Goal: Information Seeking & Learning: Check status

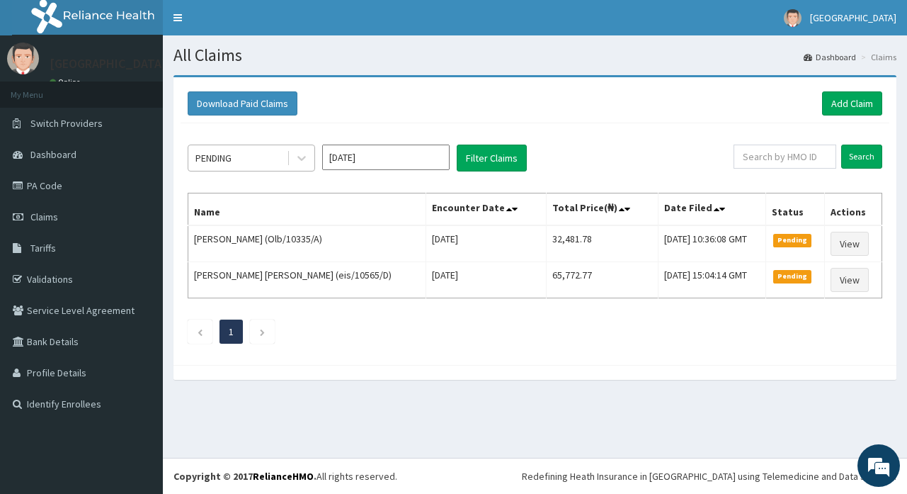
click at [257, 163] on div "PENDING" at bounding box center [237, 158] width 98 height 23
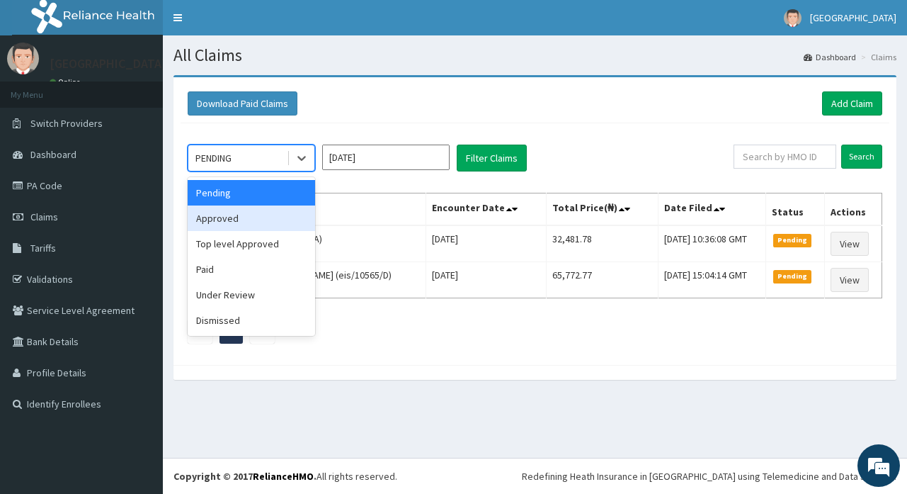
click at [226, 217] on div "Approved" at bounding box center [251, 217] width 127 height 25
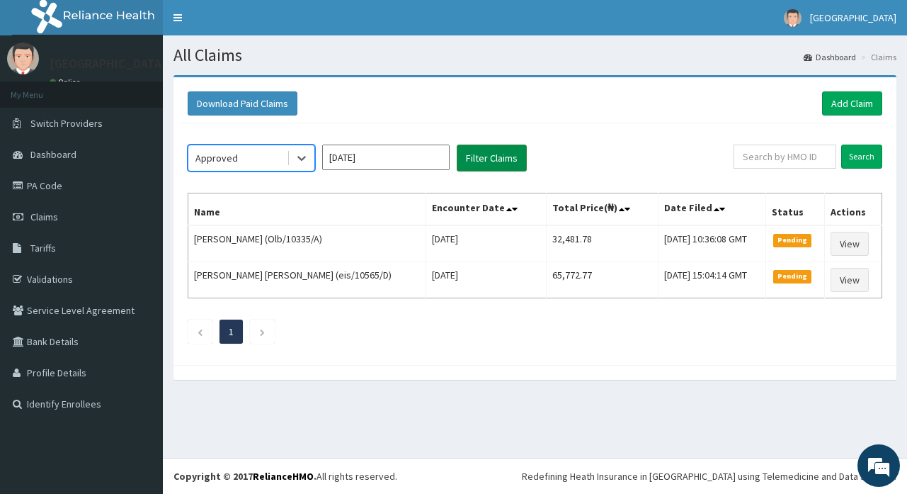
click at [470, 161] on button "Filter Claims" at bounding box center [492, 157] width 70 height 27
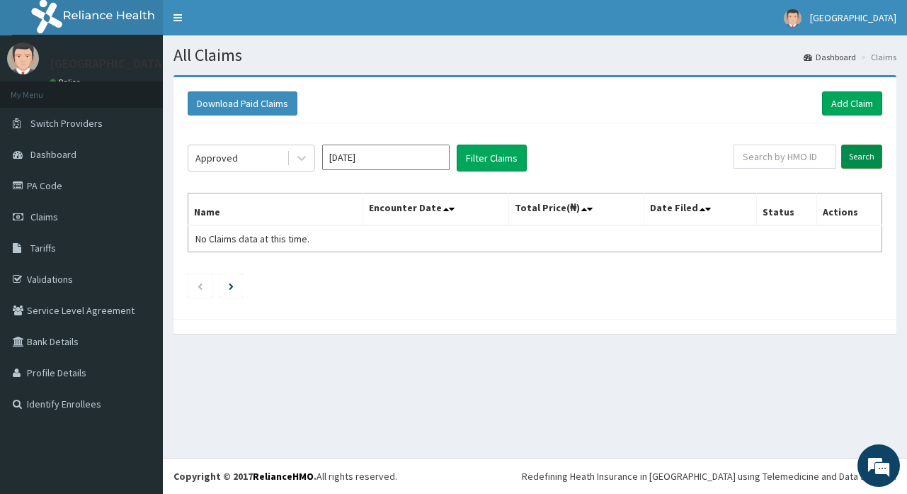
click at [872, 156] on input "Search" at bounding box center [861, 156] width 41 height 24
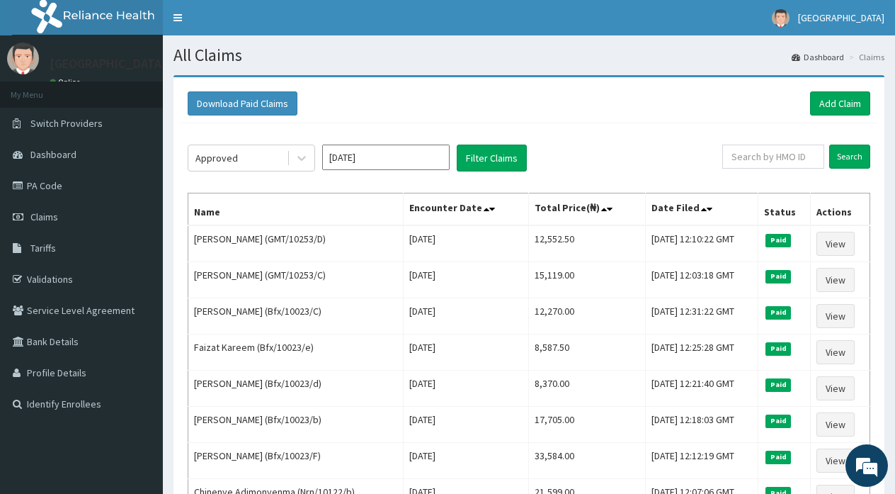
drag, startPoint x: 889, startPoint y: 244, endPoint x: 895, endPoint y: 463, distance: 218.9
click at [891, 285] on div "Download Paid Claims Add Claim × Note you can only download claims within a max…" at bounding box center [529, 451] width 732 height 752
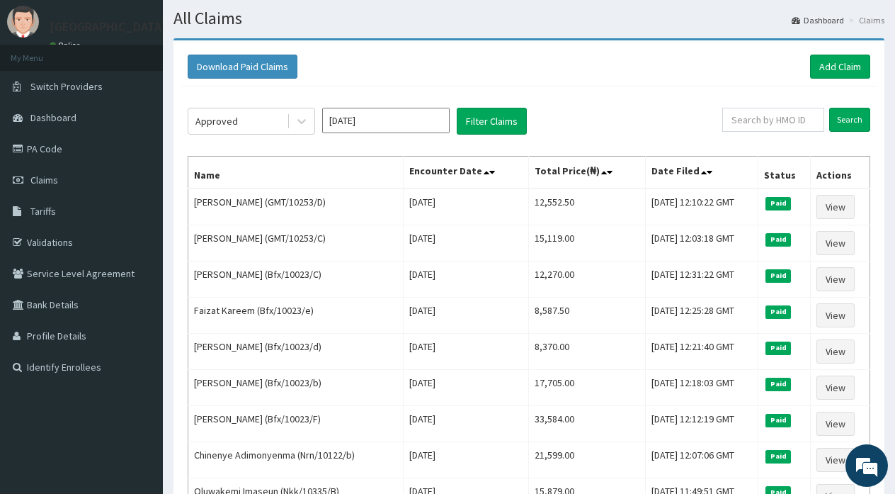
scroll to position [28, 0]
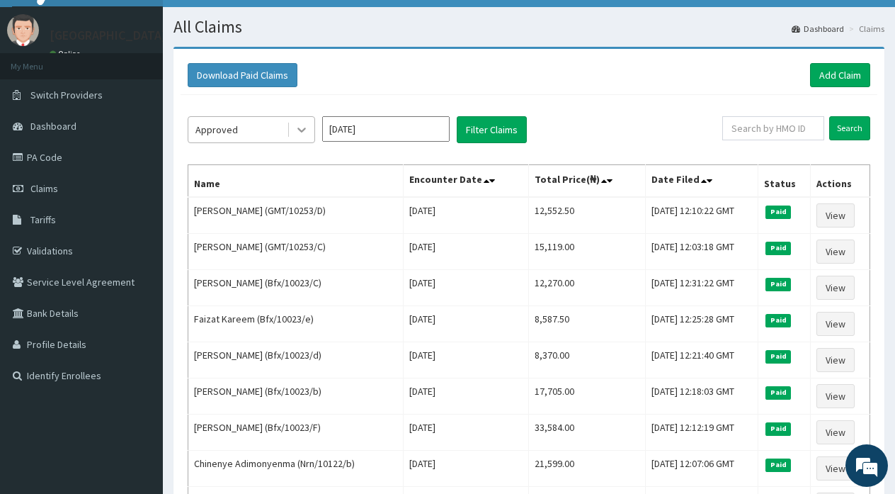
click at [300, 127] on icon at bounding box center [302, 129] width 14 height 14
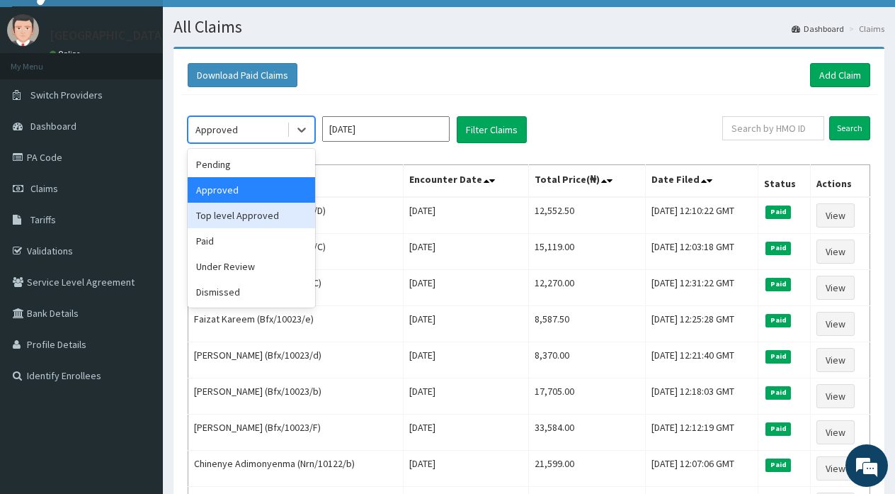
drag, startPoint x: 259, startPoint y: 211, endPoint x: 228, endPoint y: 234, distance: 38.5
click at [228, 234] on div "Pending Approved Top level Approved Paid Under Review Dismissed" at bounding box center [251, 228] width 127 height 159
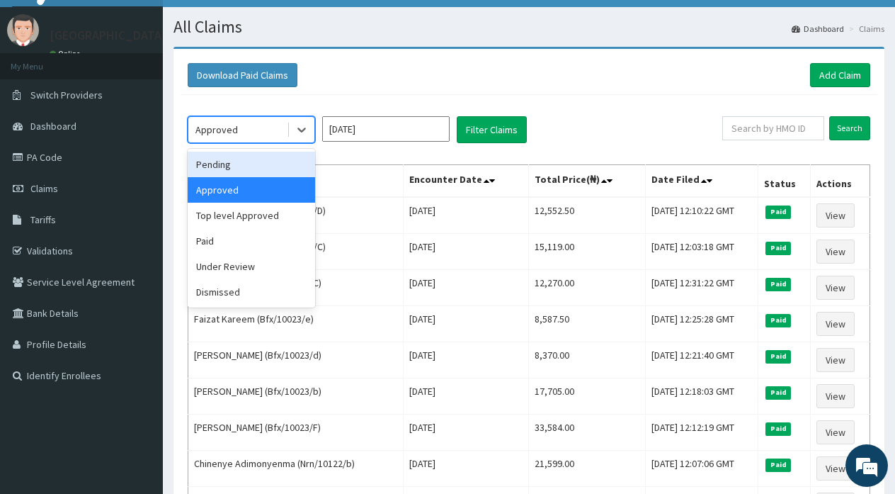
click at [230, 167] on div "Pending" at bounding box center [251, 164] width 127 height 25
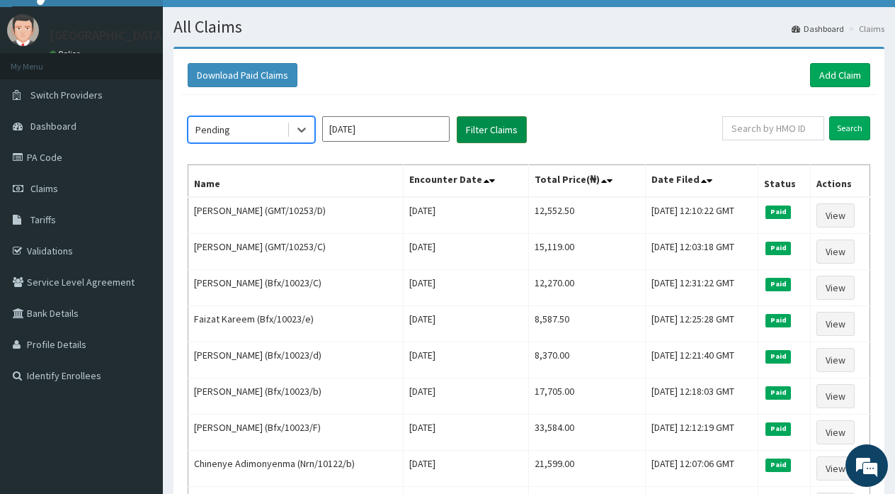
click at [483, 130] on button "Filter Claims" at bounding box center [492, 129] width 70 height 27
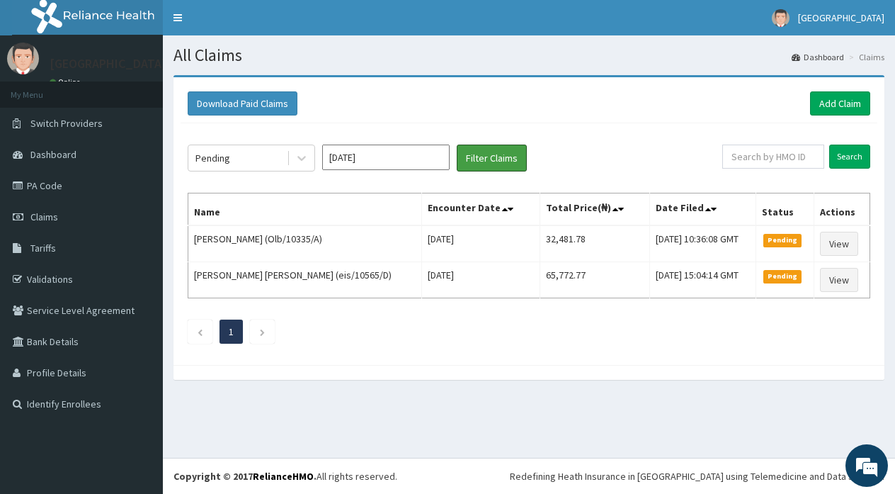
scroll to position [0, 0]
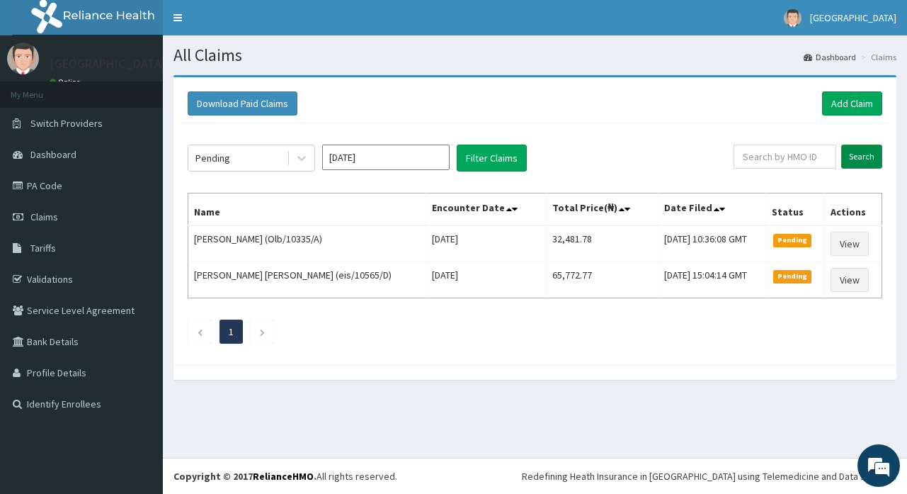
click at [853, 154] on input "Search" at bounding box center [861, 156] width 41 height 24
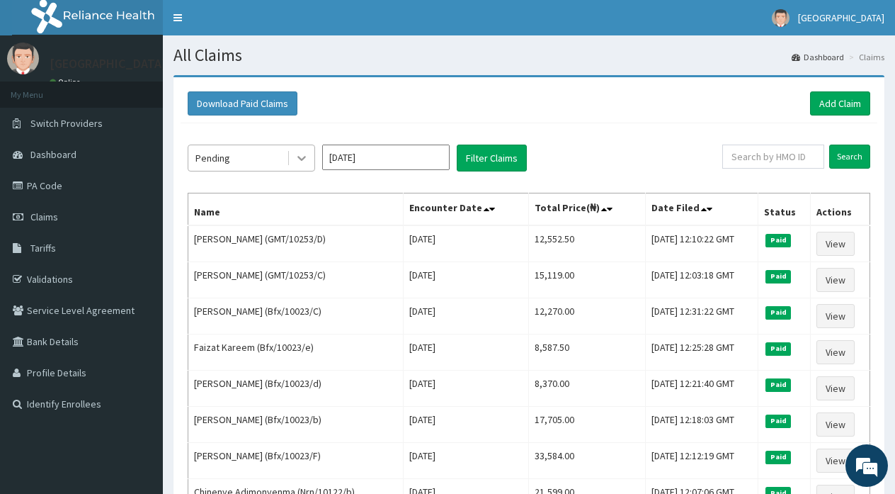
click at [297, 156] on icon at bounding box center [302, 158] width 14 height 14
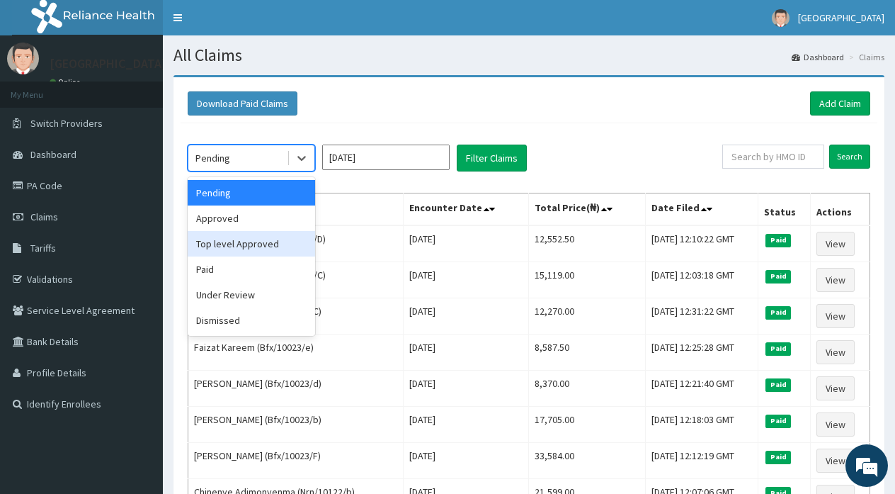
click at [247, 247] on div "Top level Approved" at bounding box center [251, 243] width 127 height 25
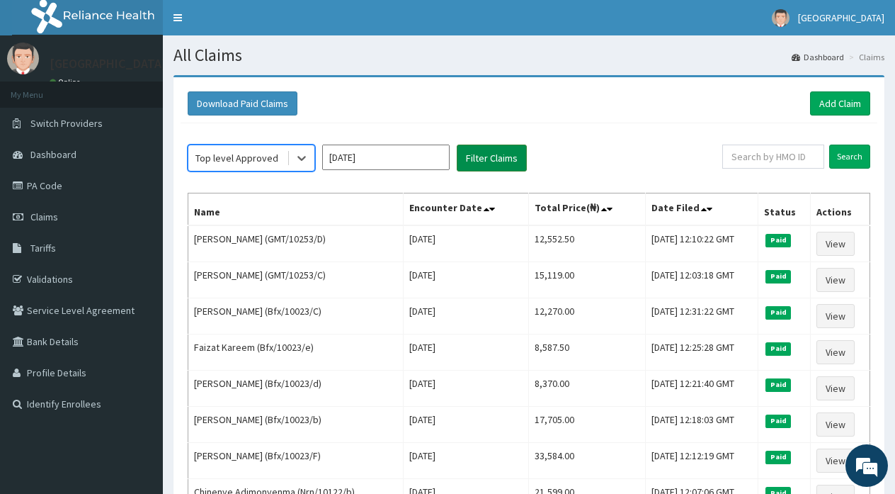
click at [489, 156] on button "Filter Claims" at bounding box center [492, 157] width 70 height 27
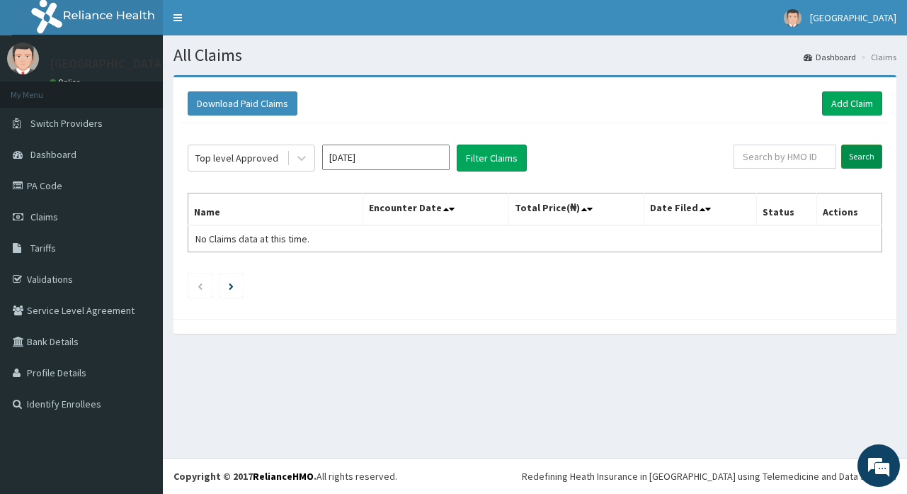
click at [860, 150] on input "Search" at bounding box center [861, 156] width 41 height 24
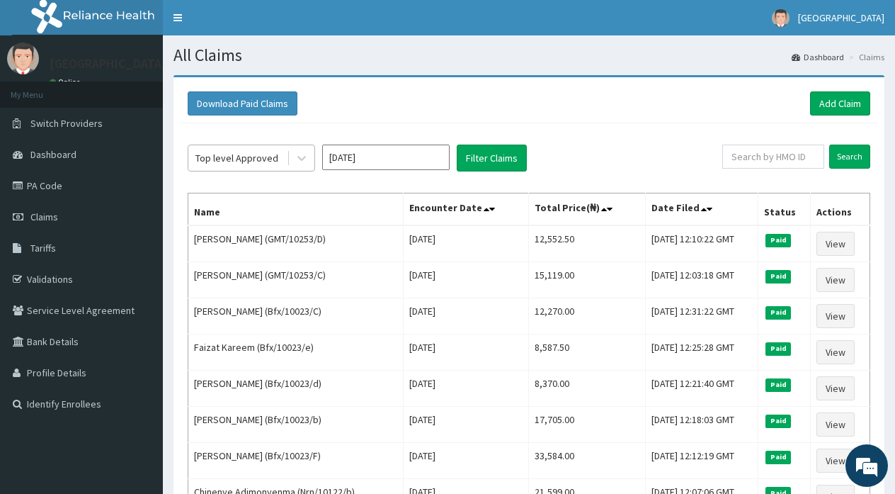
click at [267, 154] on div "Top level Approved" at bounding box center [236, 158] width 83 height 14
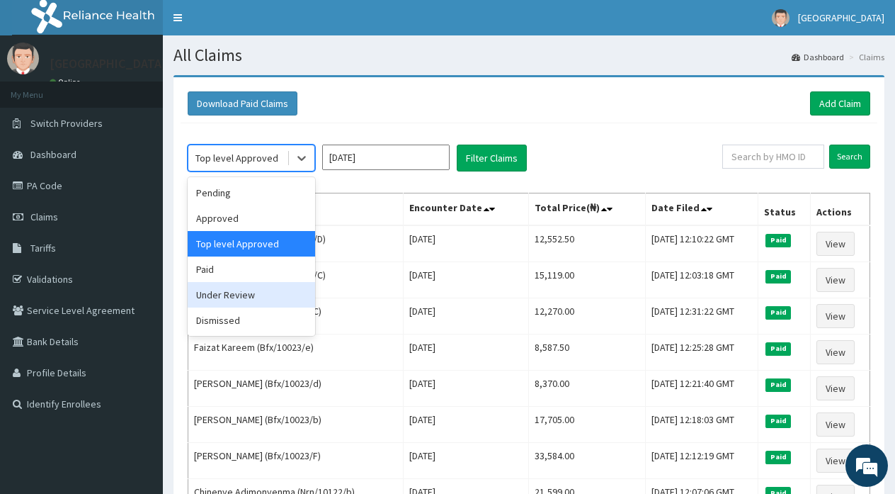
click at [229, 295] on div "Under Review" at bounding box center [251, 294] width 127 height 25
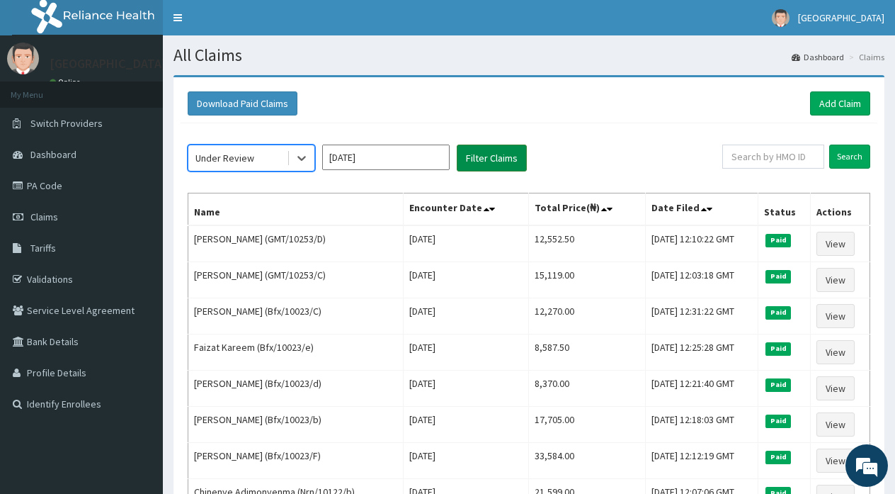
click at [481, 157] on button "Filter Claims" at bounding box center [492, 157] width 70 height 27
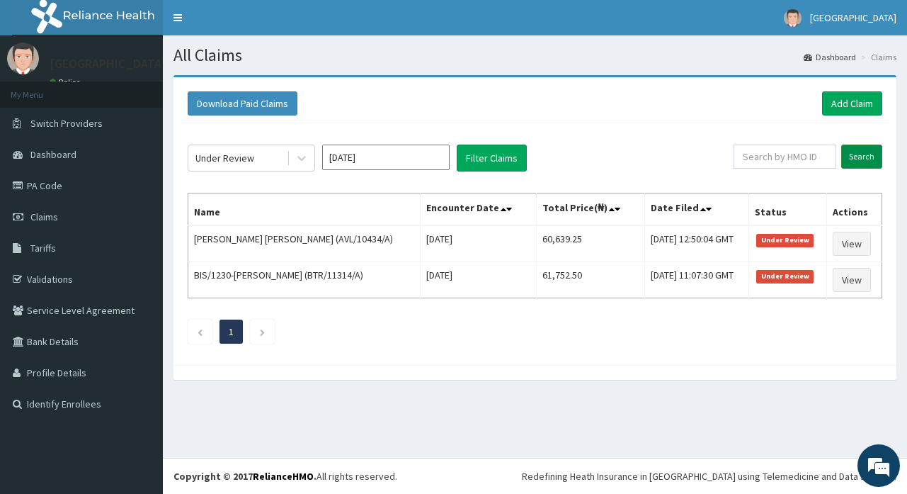
click at [859, 154] on input "Search" at bounding box center [861, 156] width 41 height 24
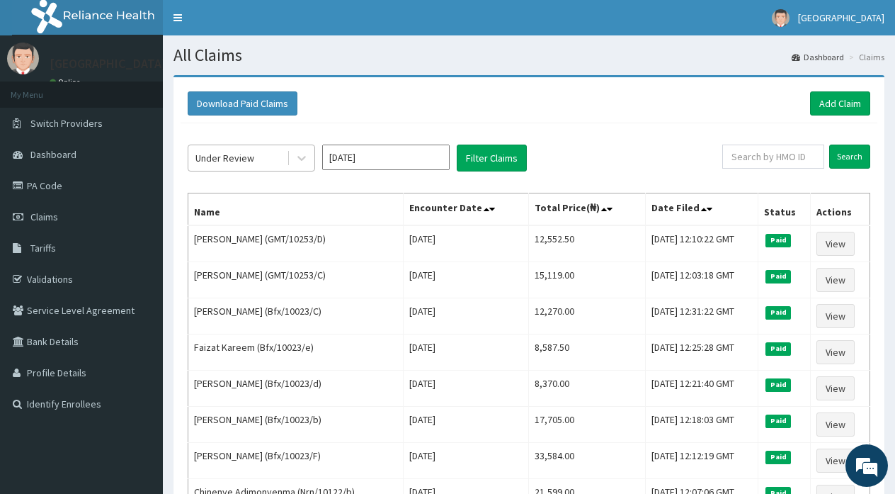
click at [275, 162] on div "Under Review" at bounding box center [237, 158] width 98 height 23
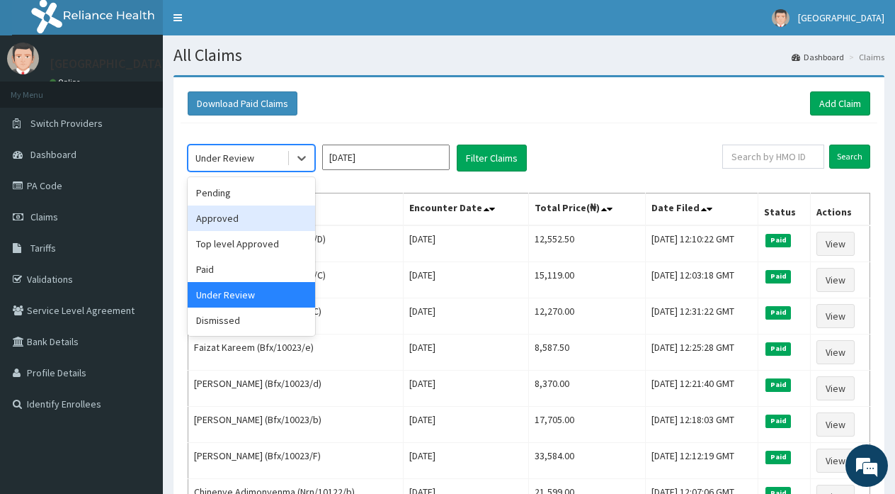
click at [226, 217] on div "Approved" at bounding box center [251, 217] width 127 height 25
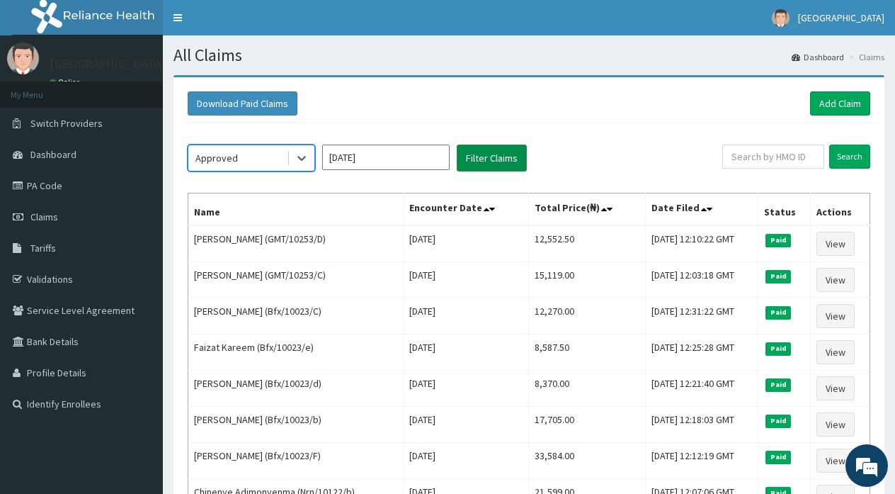
click at [480, 154] on button "Filter Claims" at bounding box center [492, 157] width 70 height 27
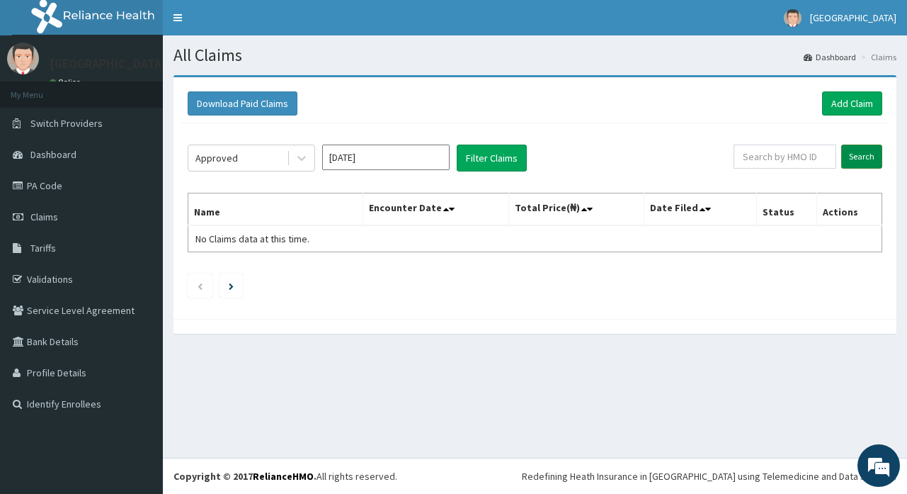
click at [857, 156] on input "Search" at bounding box center [861, 156] width 41 height 24
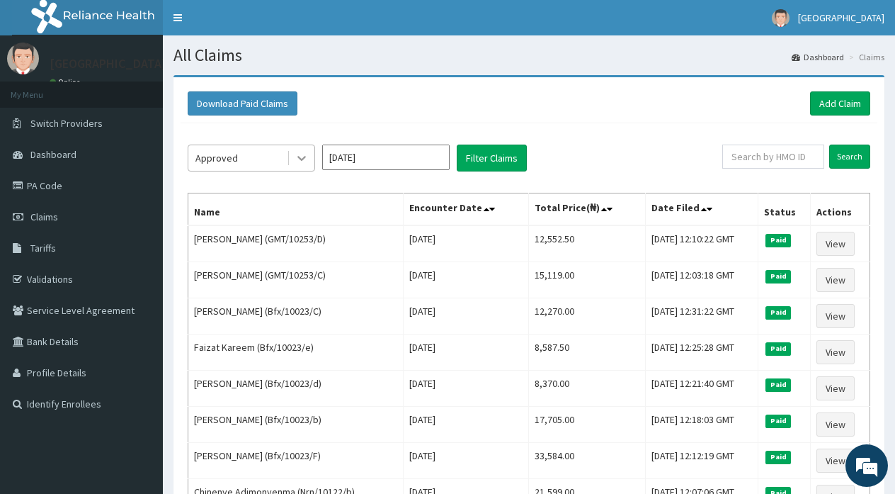
click at [304, 158] on icon at bounding box center [301, 158] width 8 height 5
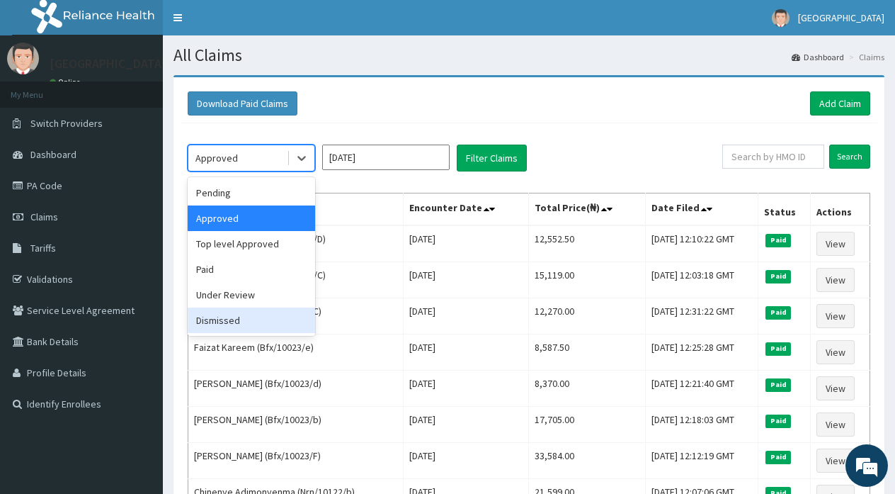
click at [221, 319] on div "Dismissed" at bounding box center [251, 319] width 127 height 25
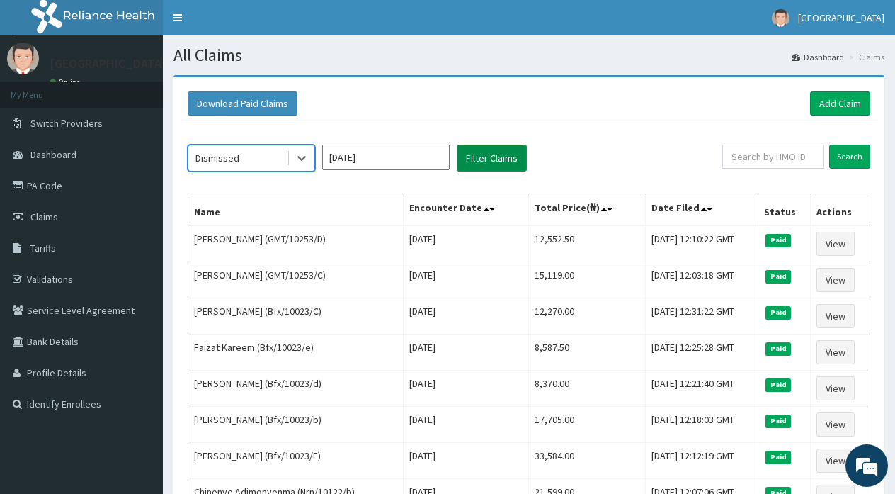
click at [473, 157] on button "Filter Claims" at bounding box center [492, 157] width 70 height 27
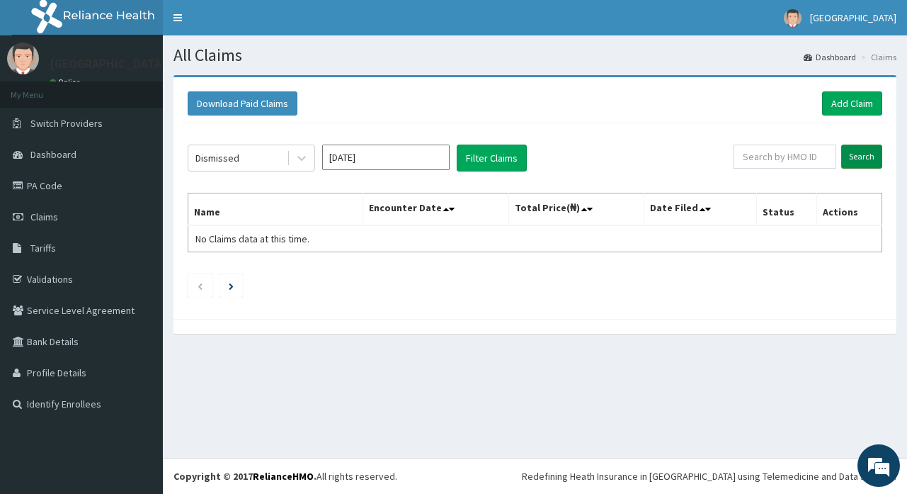
click at [853, 159] on input "Search" at bounding box center [861, 156] width 41 height 24
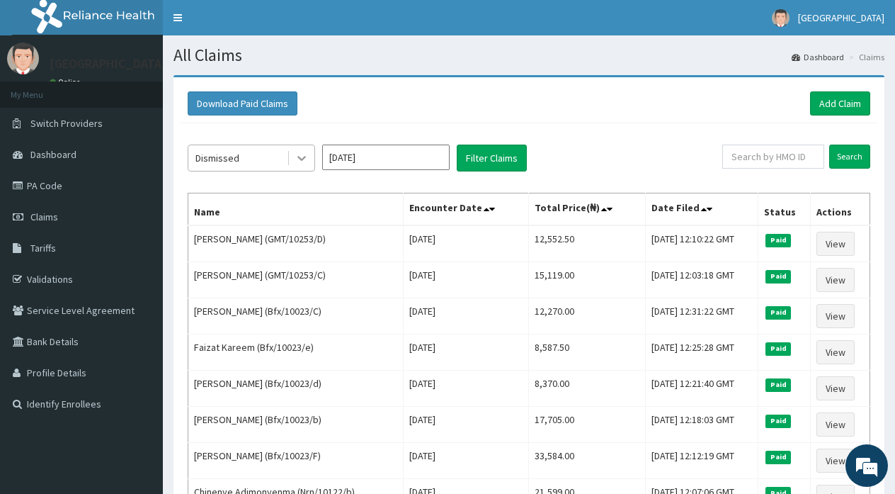
click at [296, 161] on icon at bounding box center [302, 158] width 14 height 14
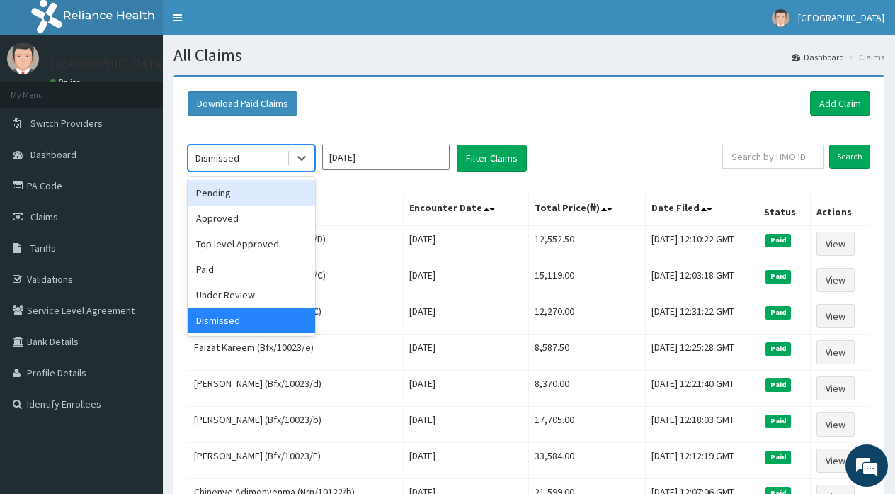
click at [246, 194] on div "Pending" at bounding box center [251, 192] width 127 height 25
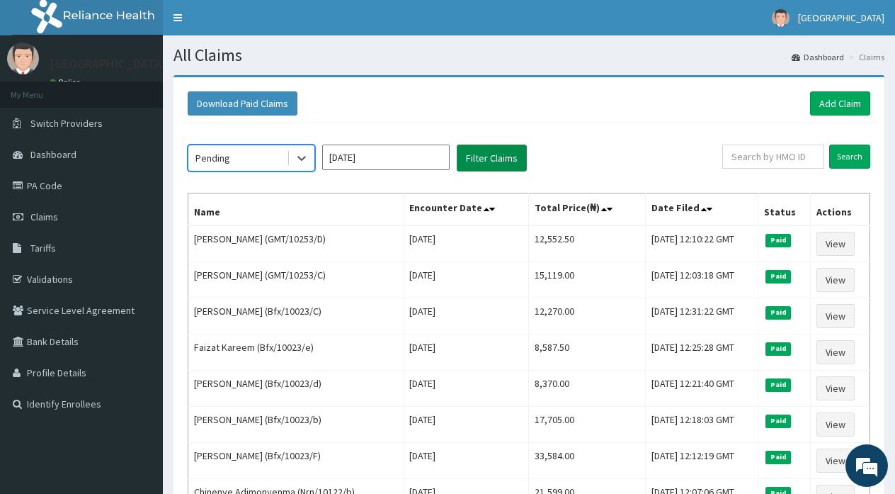
click at [482, 155] on button "Filter Claims" at bounding box center [492, 157] width 70 height 27
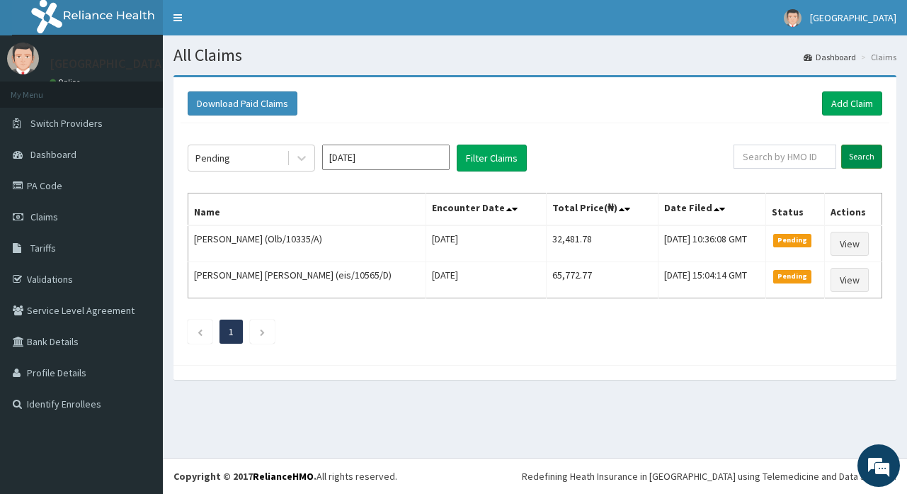
click at [855, 154] on input "Search" at bounding box center [861, 156] width 41 height 24
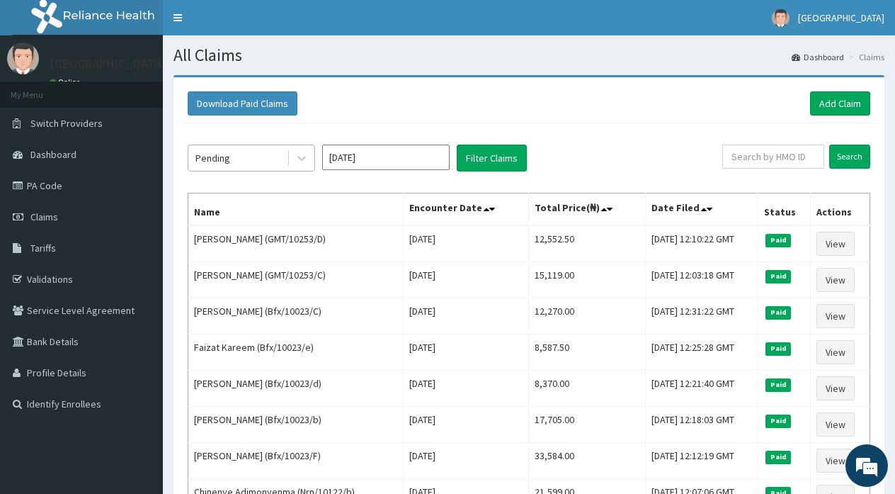
click at [268, 159] on div "Pending" at bounding box center [237, 158] width 98 height 23
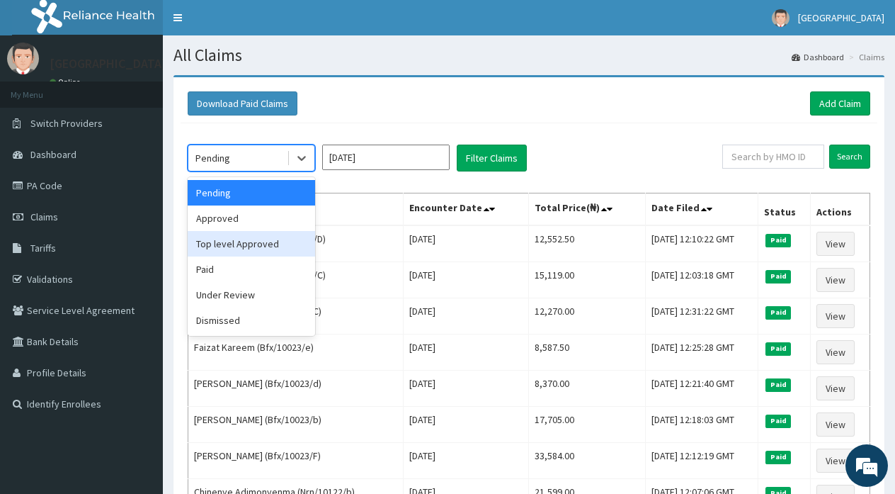
click at [236, 241] on div "Top level Approved" at bounding box center [251, 243] width 127 height 25
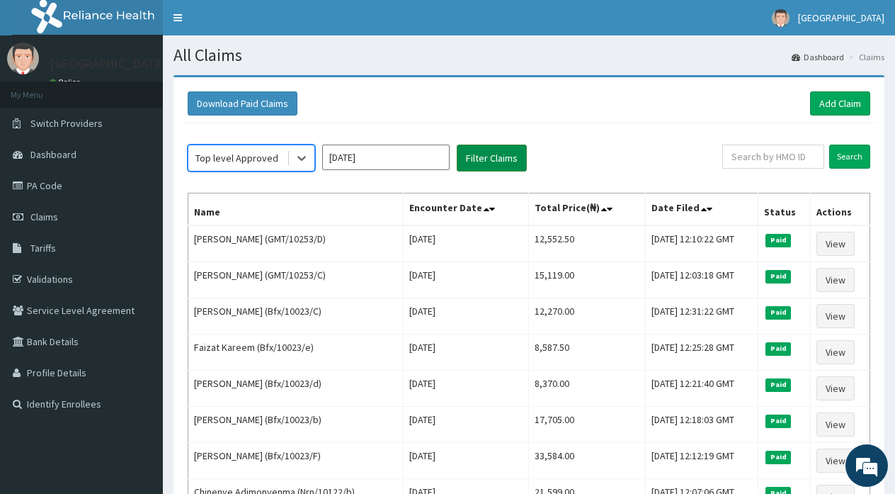
click at [472, 159] on button "Filter Claims" at bounding box center [492, 157] width 70 height 27
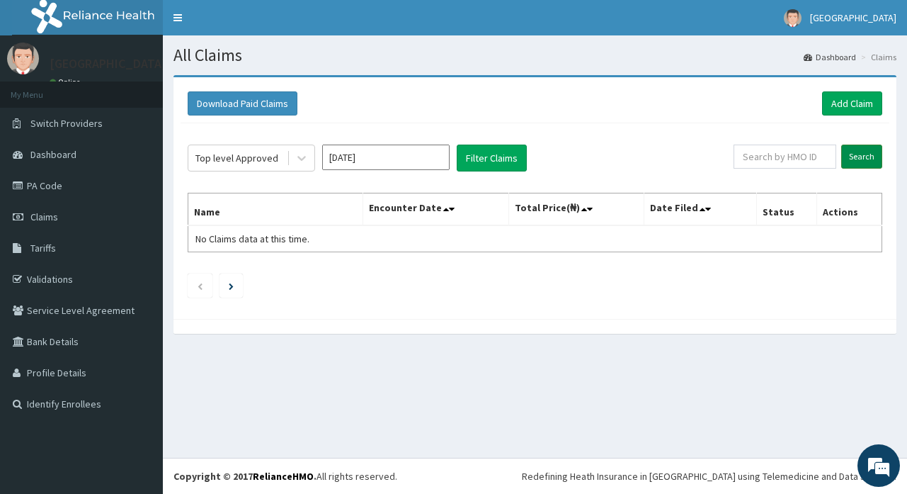
click at [860, 153] on input "Search" at bounding box center [861, 156] width 41 height 24
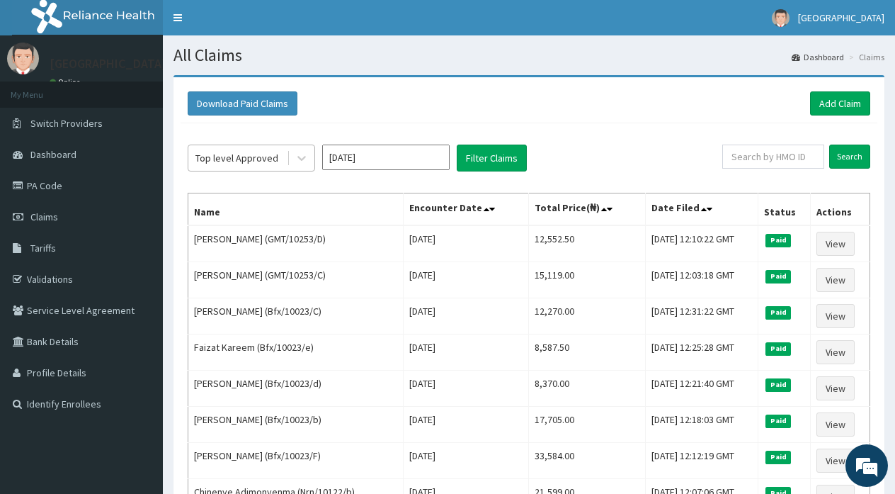
click at [275, 157] on div "Top level Approved" at bounding box center [237, 158] width 98 height 23
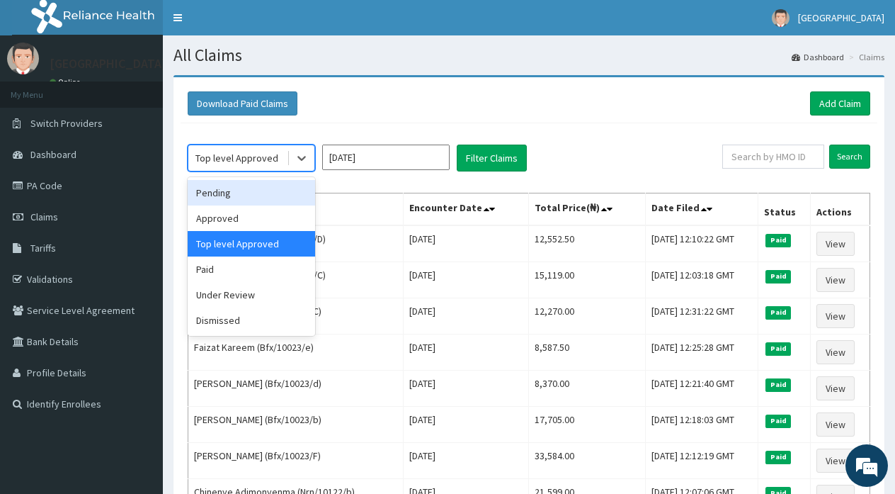
click at [210, 198] on div "Pending" at bounding box center [251, 192] width 127 height 25
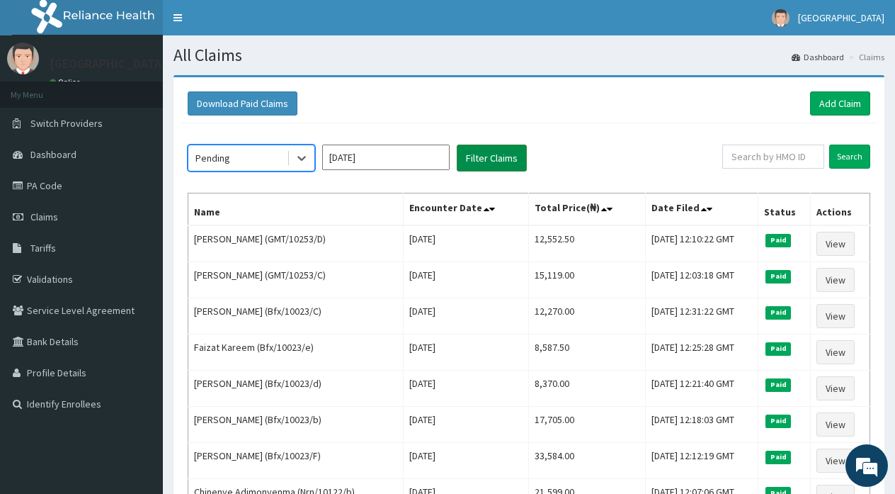
click at [486, 160] on button "Filter Claims" at bounding box center [492, 157] width 70 height 27
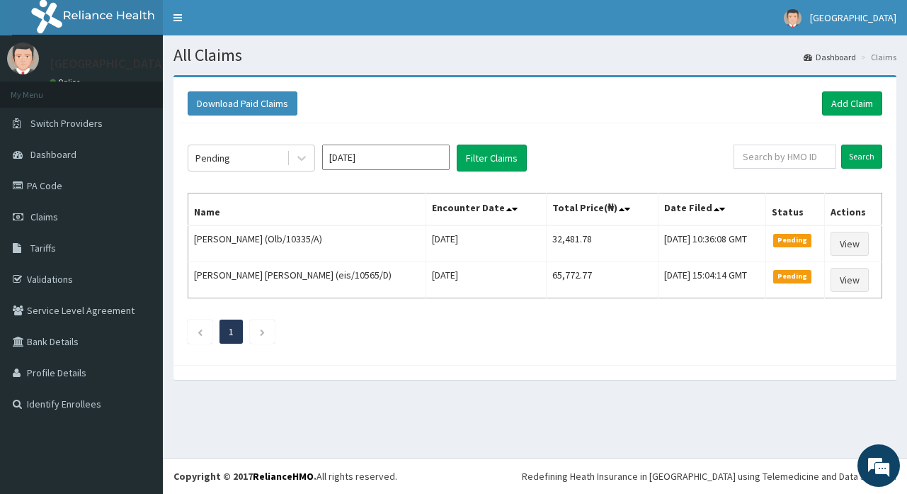
click at [859, 143] on div "Pending [DATE] Filter Claims Search Name Encounter Date Total Price(₦) Date Fil…" at bounding box center [535, 240] width 709 height 234
click at [481, 160] on button "Filter Claims" at bounding box center [492, 157] width 70 height 27
click at [853, 154] on input "Search" at bounding box center [861, 156] width 41 height 24
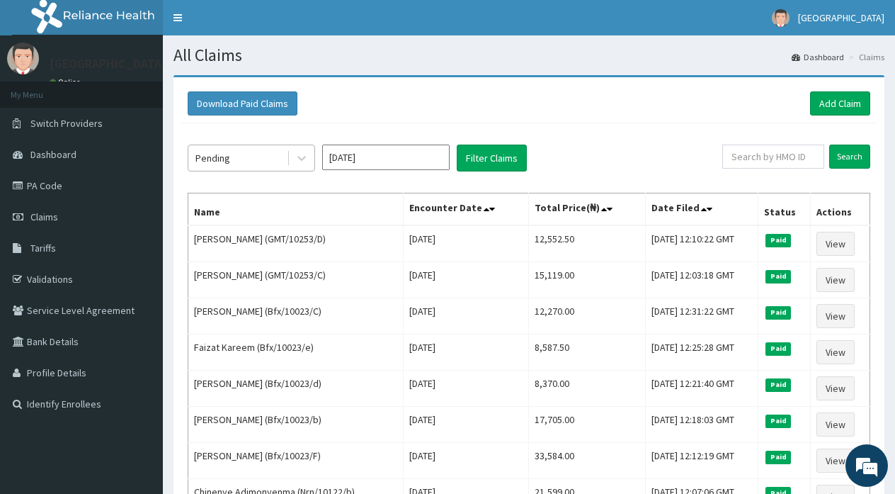
click at [250, 166] on div "Pending" at bounding box center [237, 158] width 98 height 23
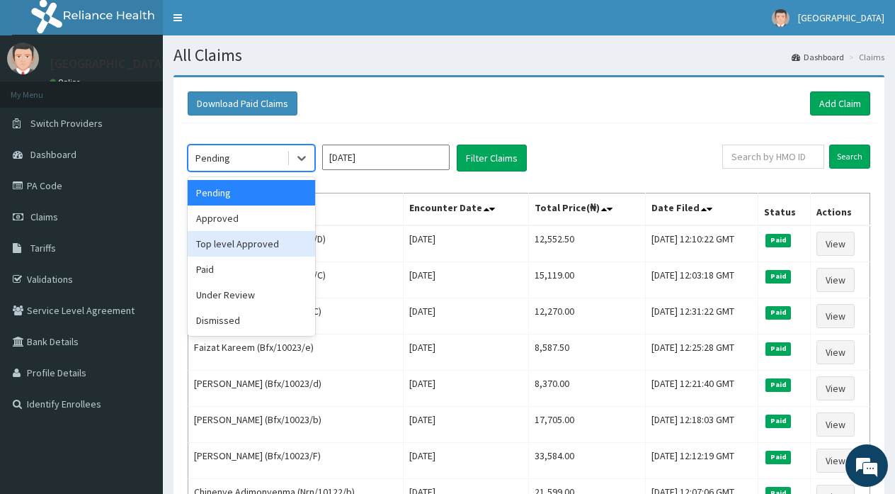
click at [234, 240] on div "Top level Approved" at bounding box center [251, 243] width 127 height 25
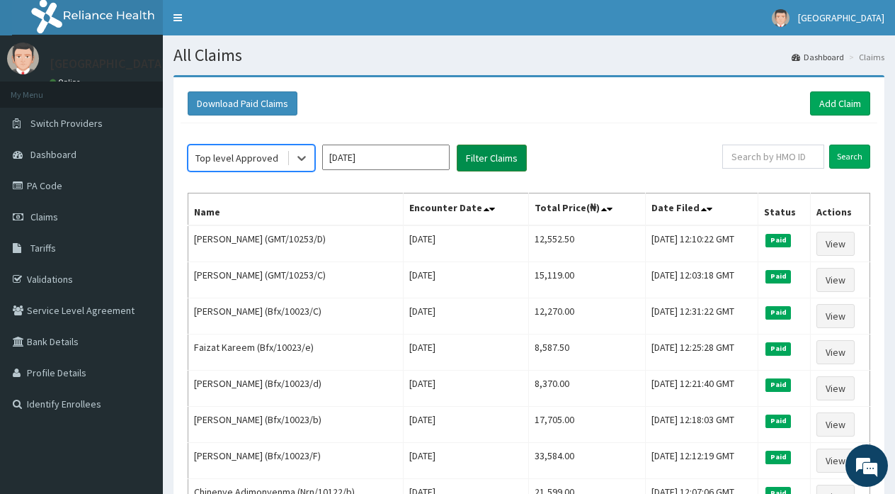
click at [481, 157] on button "Filter Claims" at bounding box center [492, 157] width 70 height 27
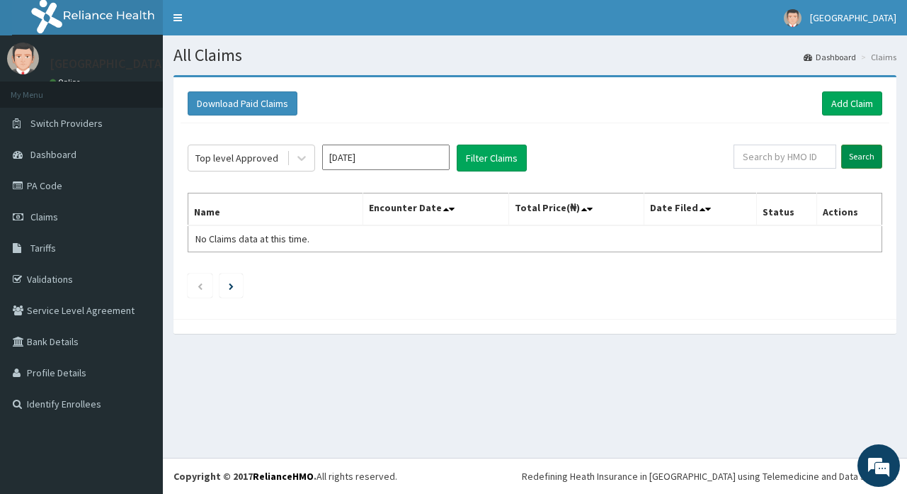
click at [857, 157] on input "Search" at bounding box center [861, 156] width 41 height 24
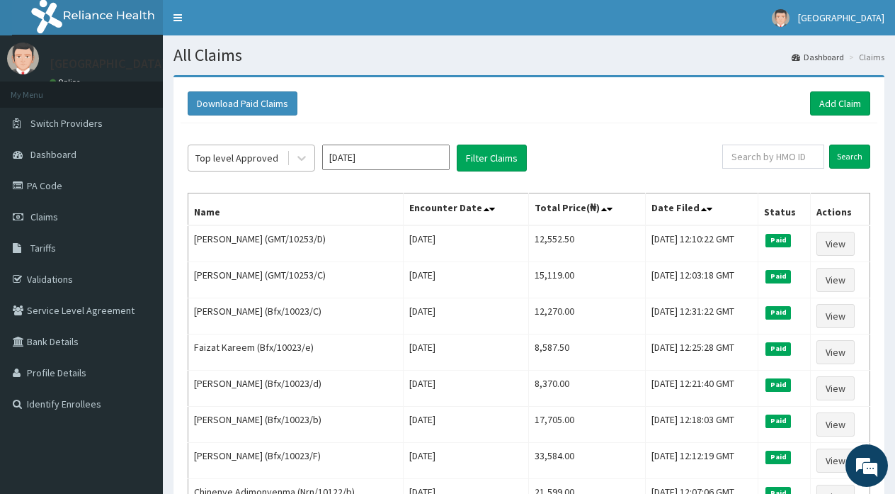
click at [266, 159] on div "Top level Approved" at bounding box center [236, 158] width 83 height 14
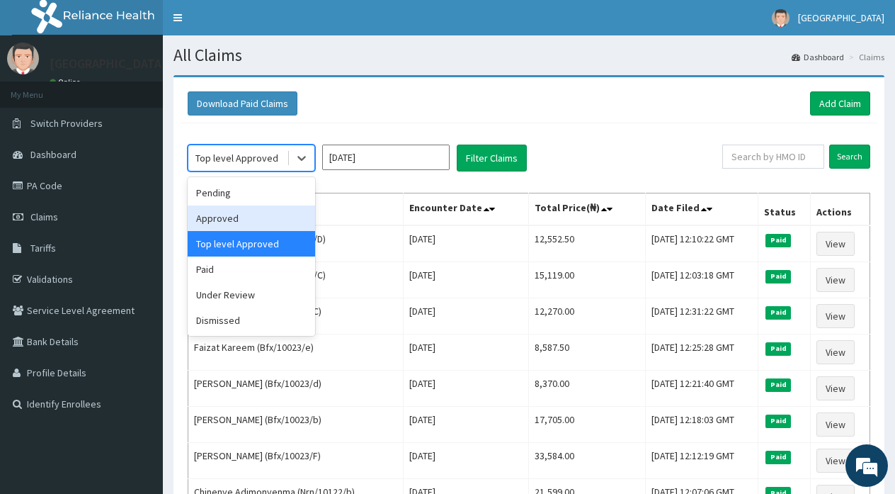
click at [222, 217] on div "Approved" at bounding box center [251, 217] width 127 height 25
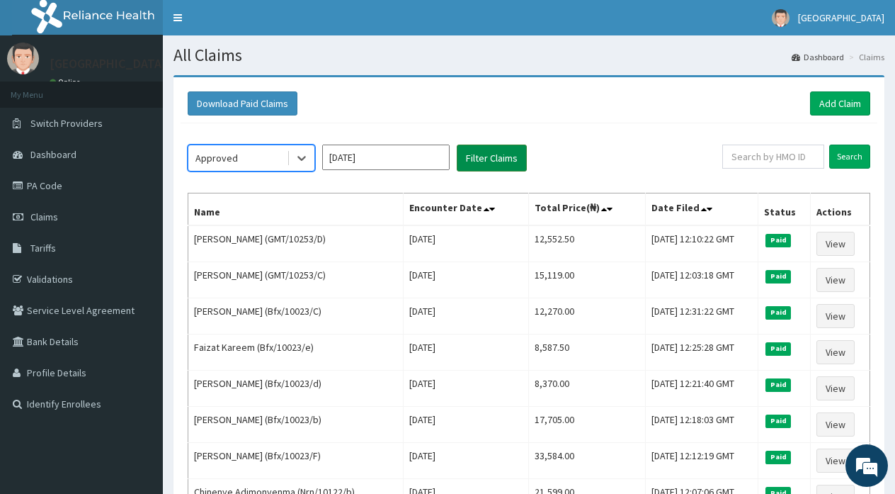
click at [479, 156] on button "Filter Claims" at bounding box center [492, 157] width 70 height 27
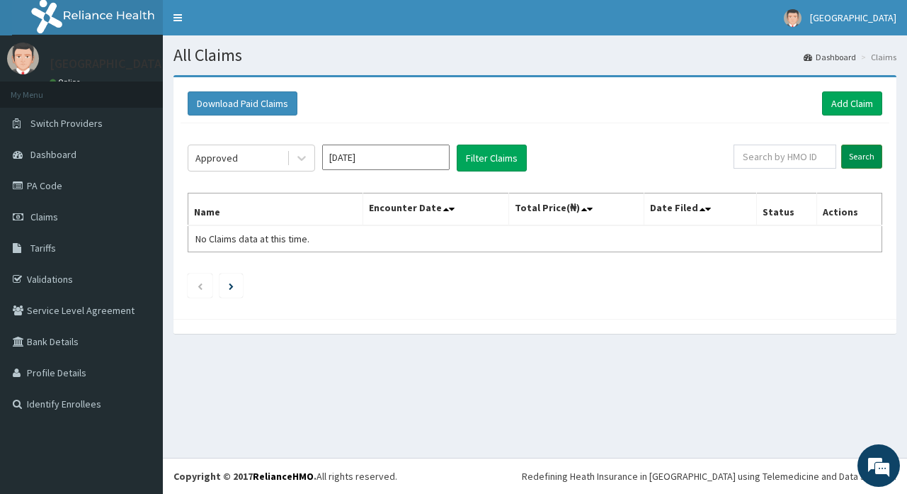
click at [853, 159] on input "Search" at bounding box center [861, 156] width 41 height 24
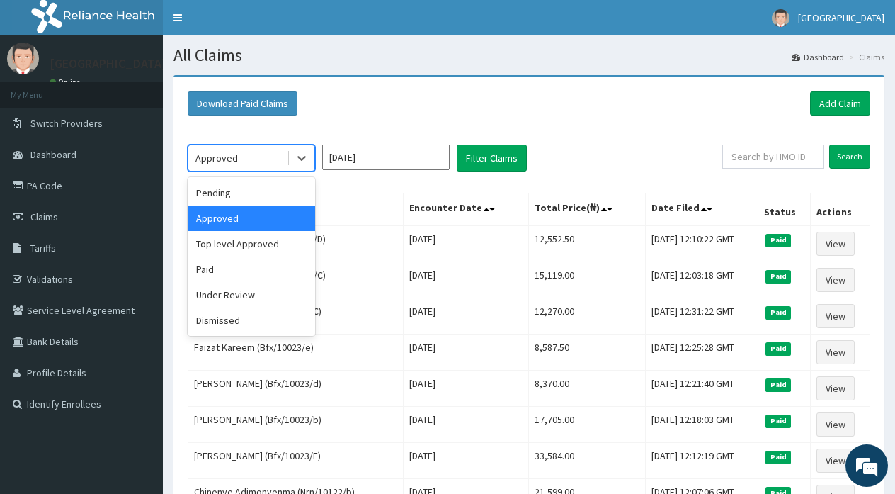
click at [263, 154] on div "Approved" at bounding box center [237, 158] width 98 height 23
click at [232, 217] on div "Approved" at bounding box center [251, 217] width 127 height 25
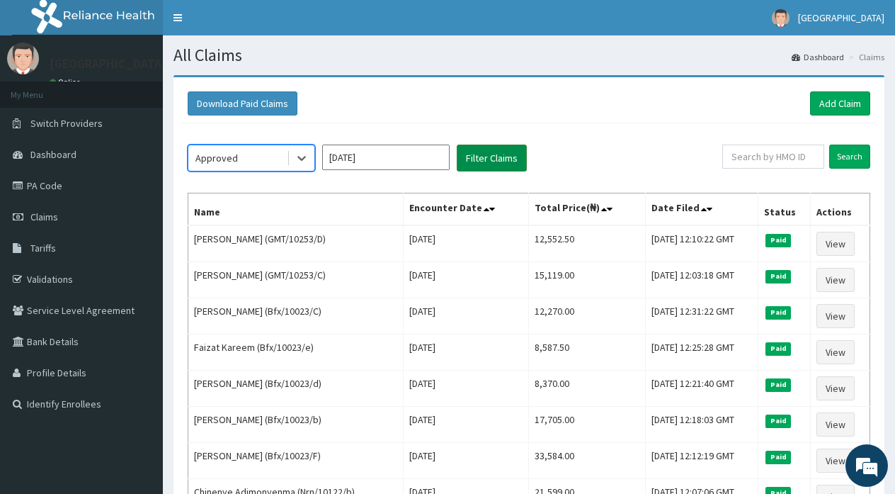
click at [478, 153] on button "Filter Claims" at bounding box center [492, 157] width 70 height 27
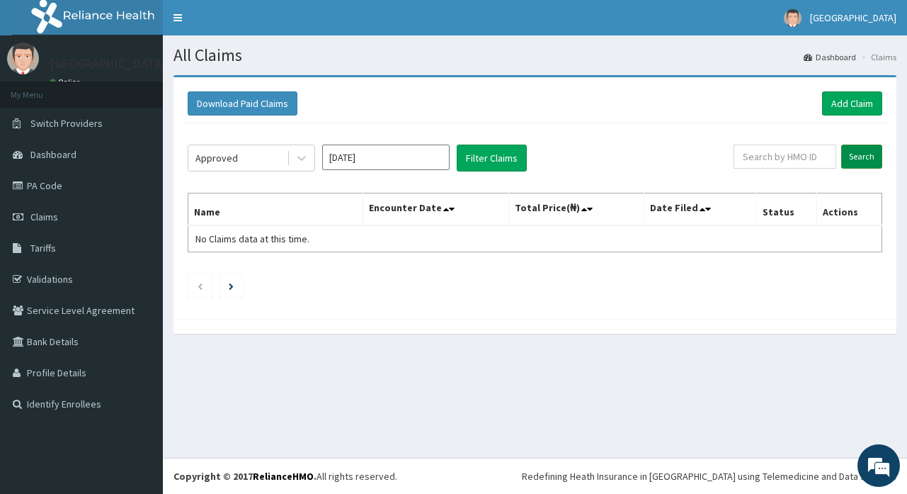
click at [848, 152] on input "Search" at bounding box center [861, 156] width 41 height 24
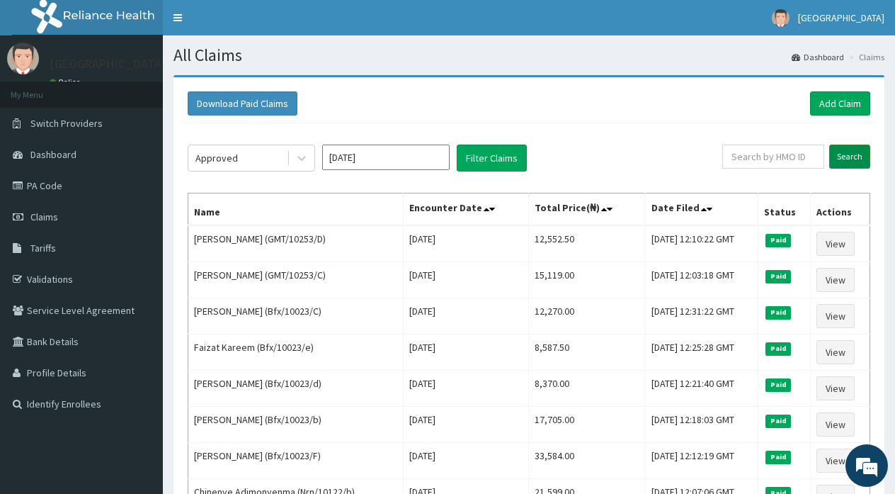
click at [848, 152] on input "Search" at bounding box center [849, 156] width 41 height 24
click at [253, 162] on div "Approved" at bounding box center [237, 158] width 98 height 23
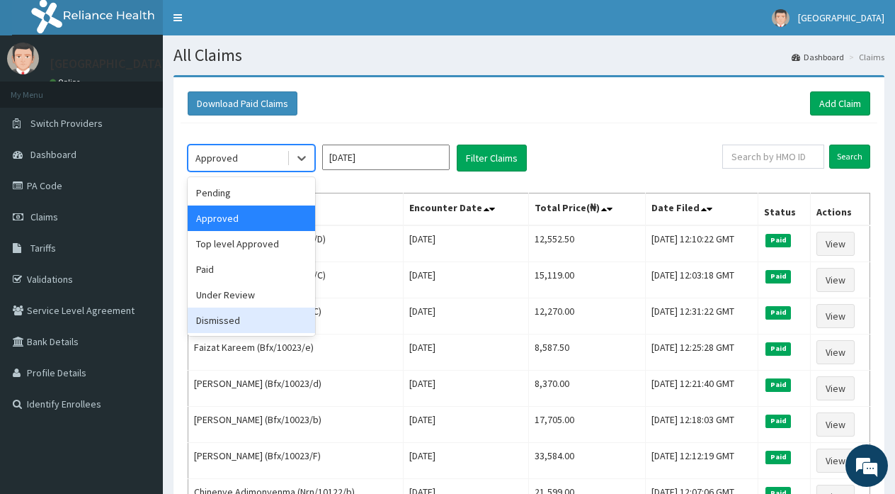
click at [224, 317] on div "Dismissed" at bounding box center [251, 319] width 127 height 25
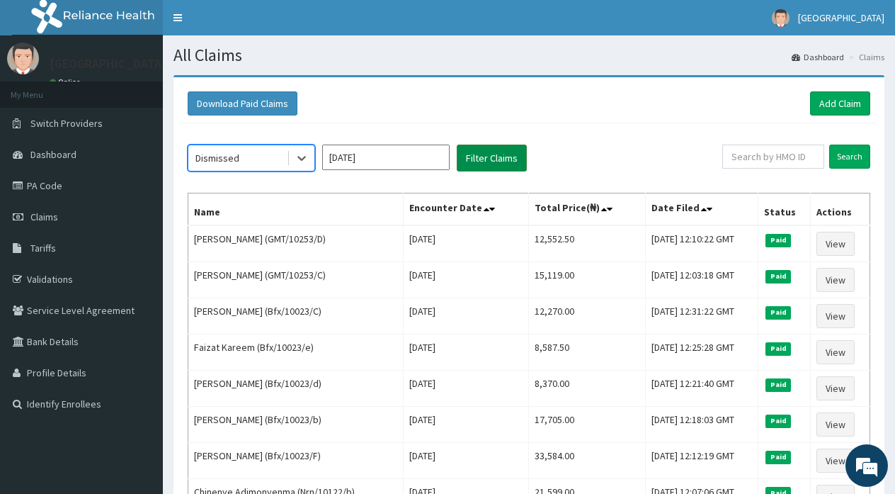
click at [475, 156] on button "Filter Claims" at bounding box center [492, 157] width 70 height 27
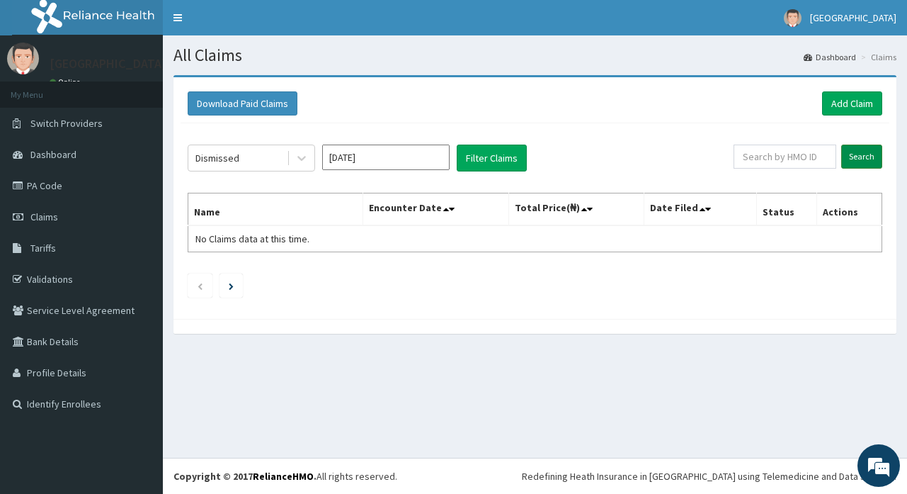
click at [862, 155] on input "Search" at bounding box center [861, 156] width 41 height 24
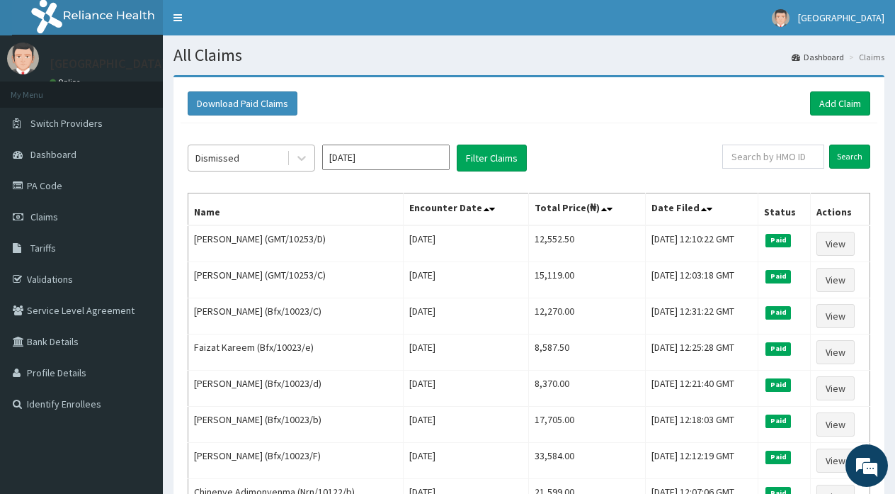
click at [266, 164] on div "Dismissed" at bounding box center [237, 158] width 98 height 23
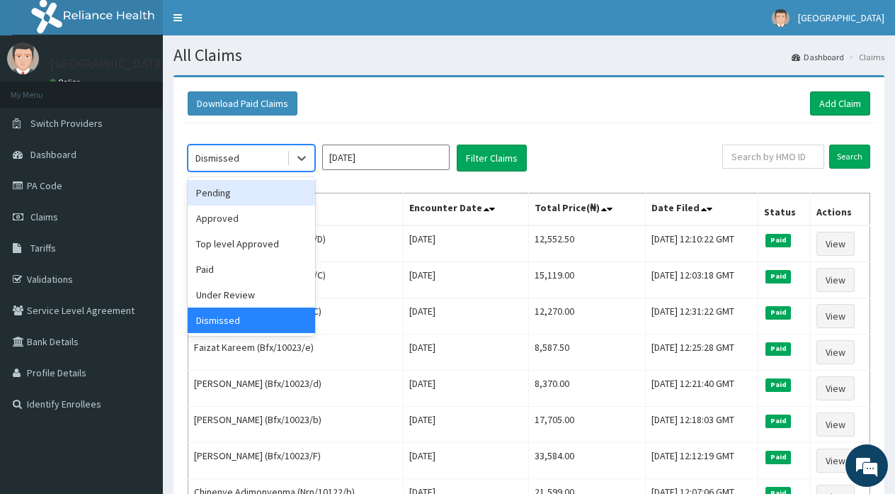
click at [231, 189] on div "Pending" at bounding box center [251, 192] width 127 height 25
click at [231, 189] on div "option Dismissed, selected. option Pending focused, 1 of 6. 6 results available…" at bounding box center [529, 457] width 697 height 668
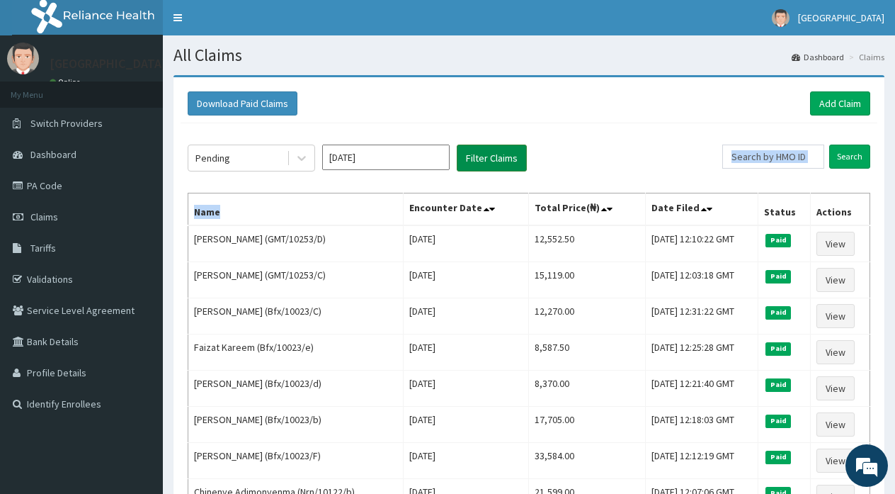
click at [483, 153] on button "Filter Claims" at bounding box center [492, 157] width 70 height 27
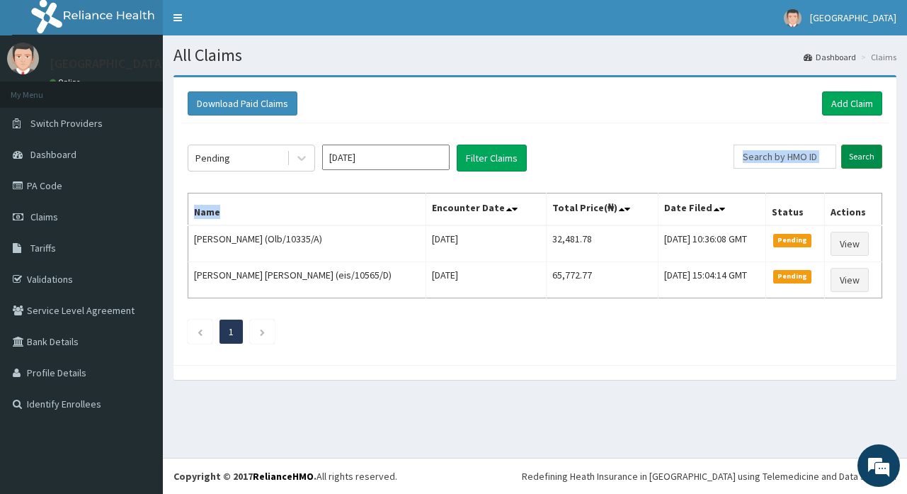
click at [870, 154] on input "Search" at bounding box center [861, 156] width 41 height 24
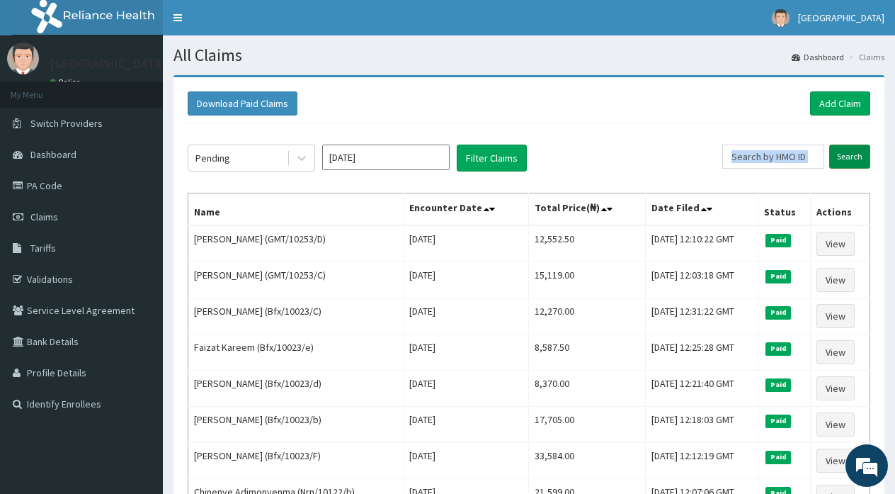
click at [851, 155] on input "Search" at bounding box center [849, 156] width 41 height 24
click at [699, 175] on div "Pending [DATE] Filter Claims Search Name Encounter Date Total Price(₦) Date Fil…" at bounding box center [529, 457] width 697 height 668
click at [479, 160] on button "Filter Claims" at bounding box center [492, 157] width 70 height 27
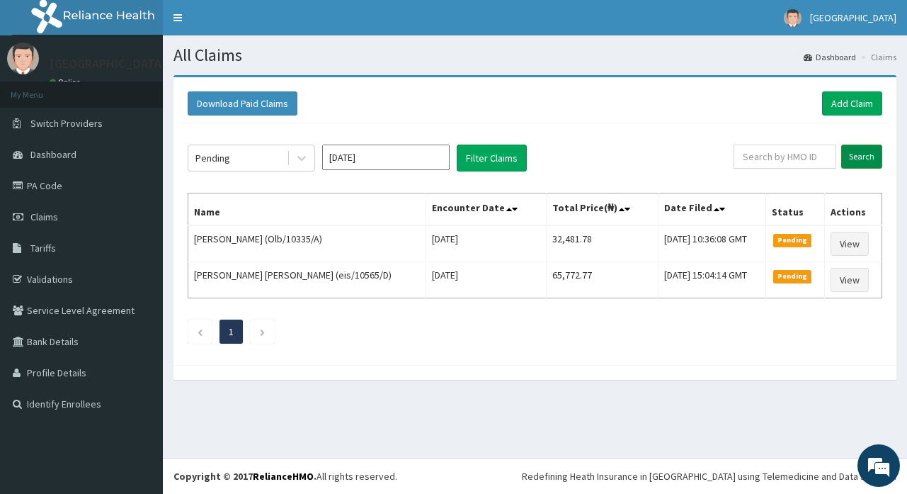
click at [863, 154] on input "Search" at bounding box center [861, 156] width 41 height 24
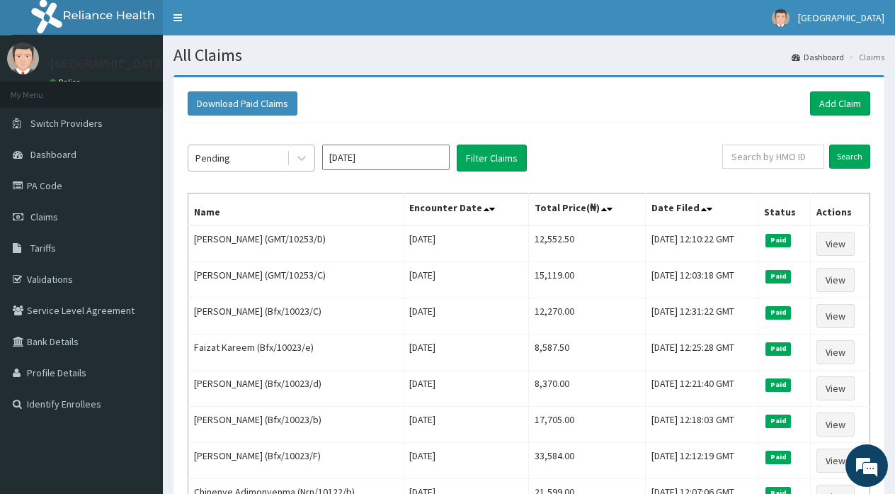
click at [267, 156] on div "Pending" at bounding box center [237, 158] width 98 height 23
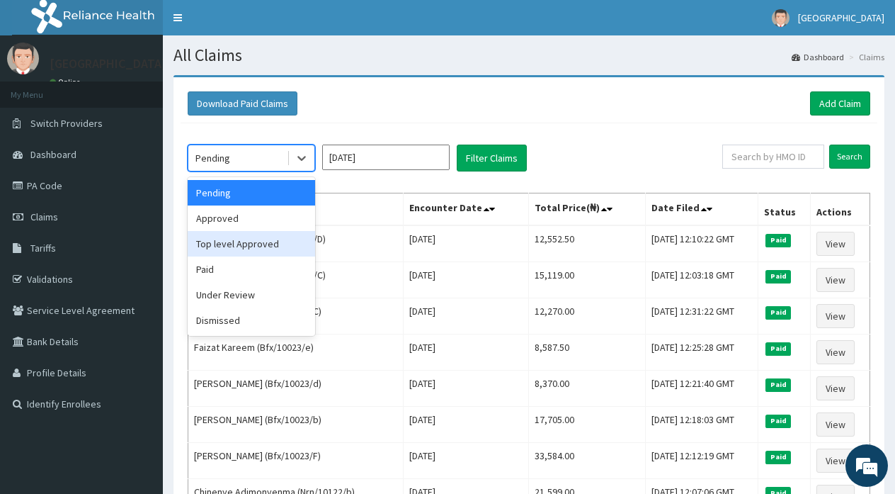
click at [241, 244] on div "Top level Approved" at bounding box center [251, 243] width 127 height 25
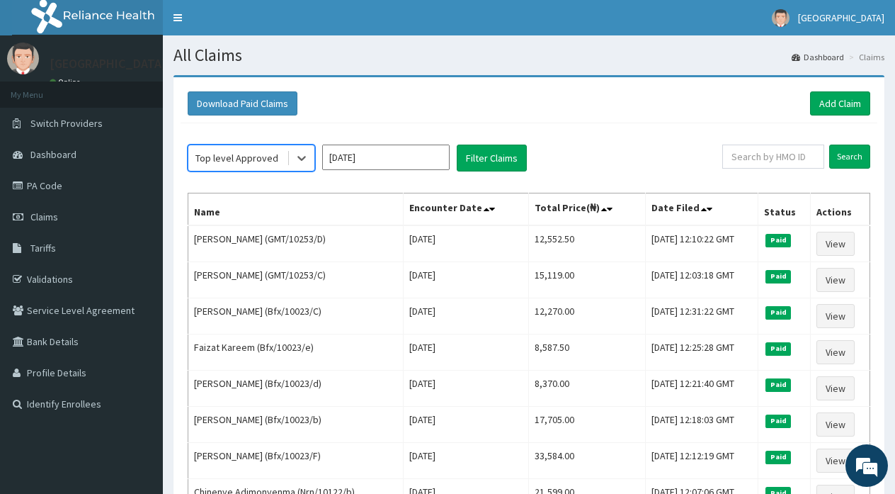
click at [232, 159] on div "Top level Approved" at bounding box center [236, 158] width 83 height 14
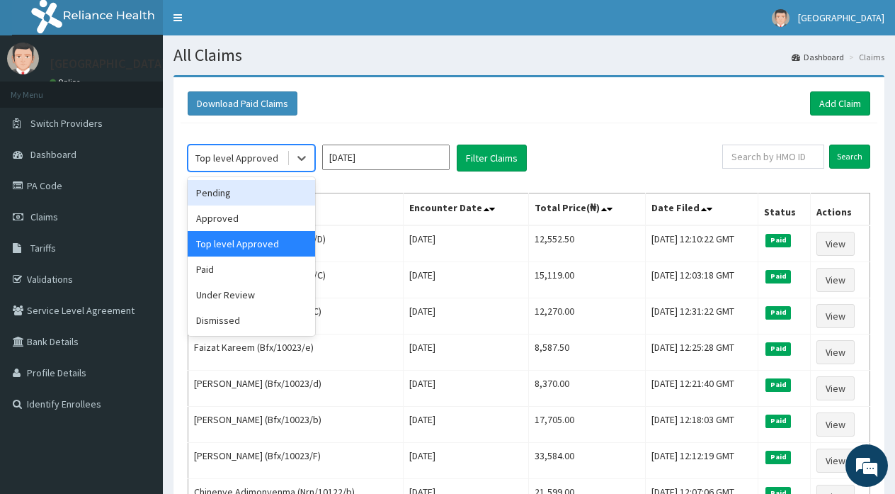
click at [220, 191] on div "Pending" at bounding box center [251, 192] width 127 height 25
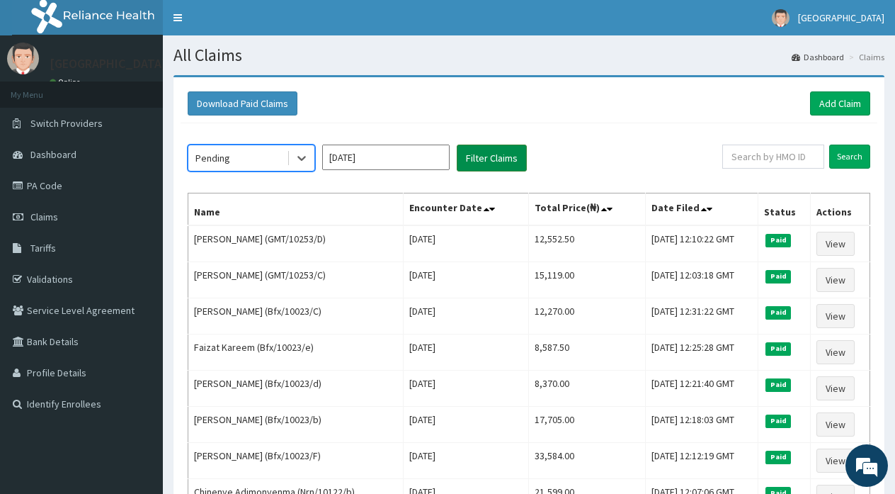
click at [474, 152] on button "Filter Claims" at bounding box center [492, 157] width 70 height 27
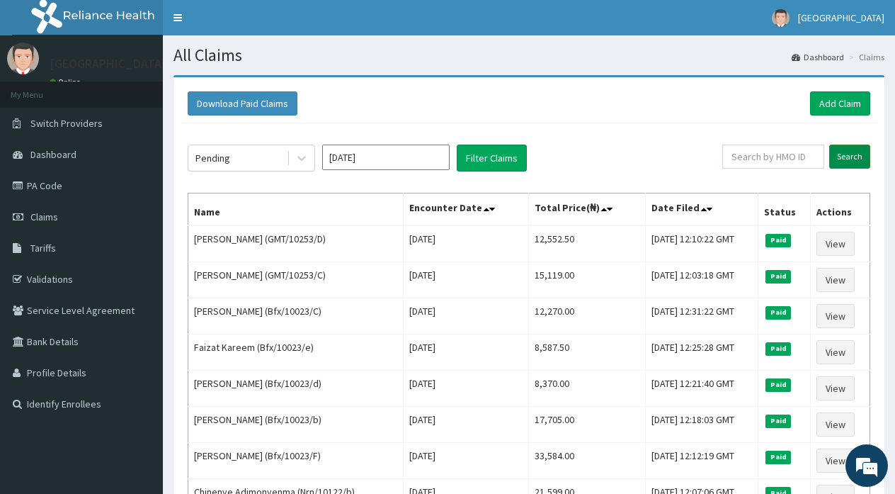
click at [850, 154] on input "Search" at bounding box center [849, 156] width 41 height 24
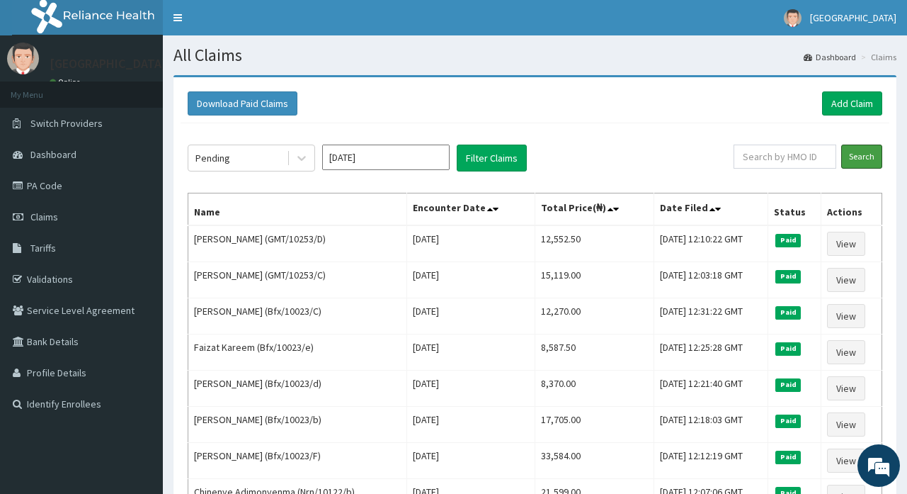
click at [841, 164] on input "Search" at bounding box center [861, 156] width 41 height 24
click at [838, 164] on form "Search" at bounding box center [808, 156] width 149 height 24
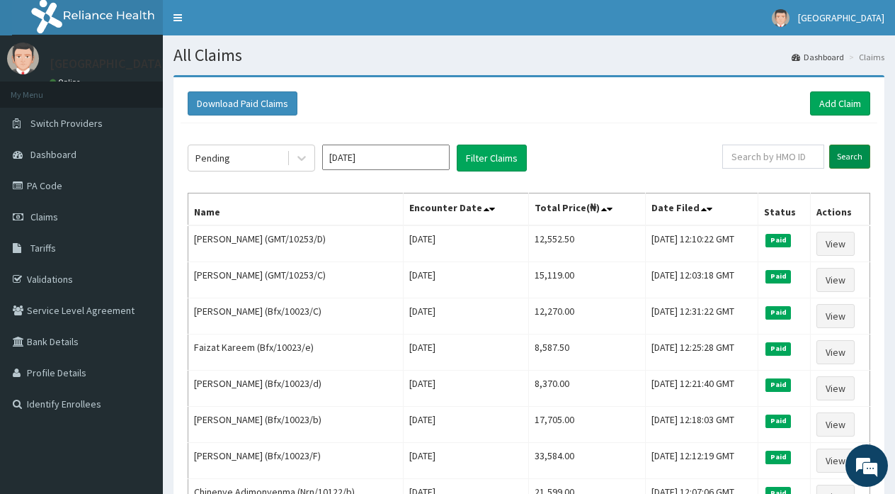
click at [836, 168] on input "Search" at bounding box center [849, 156] width 41 height 24
click at [824, 168] on input "text" at bounding box center [773, 156] width 102 height 24
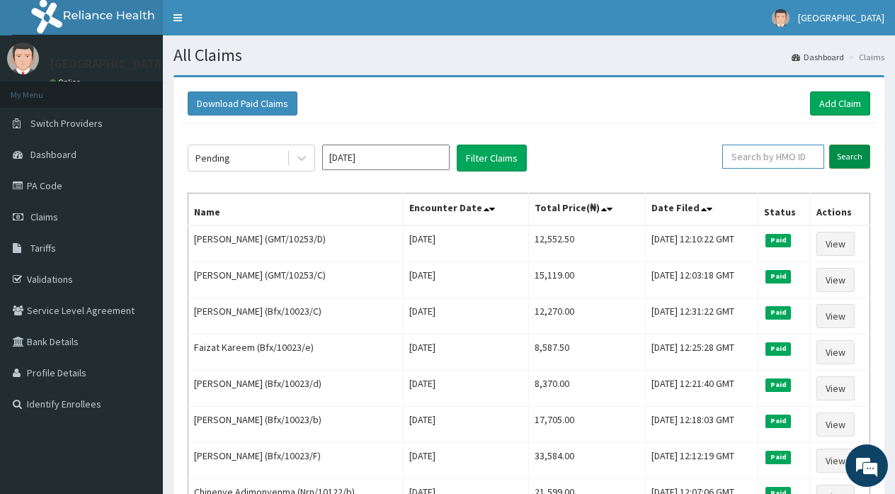
click at [824, 168] on input "text" at bounding box center [773, 156] width 102 height 24
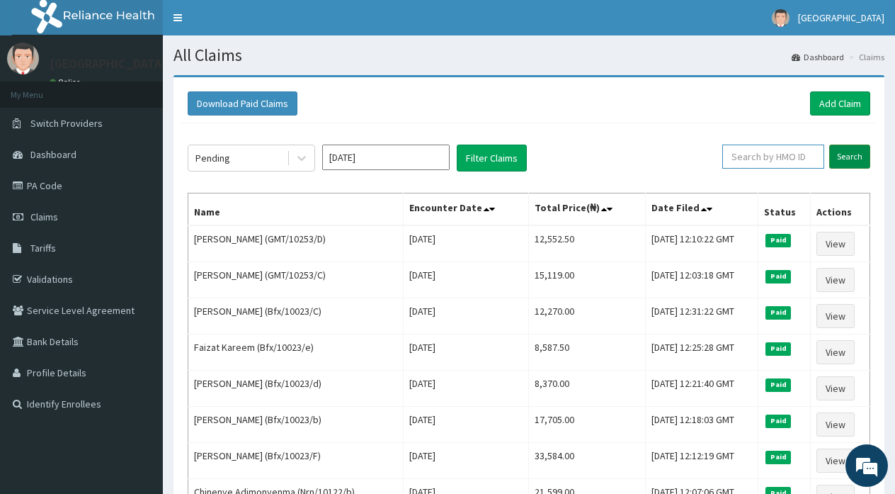
click at [824, 168] on input "text" at bounding box center [773, 156] width 102 height 24
click at [836, 168] on input "Search" at bounding box center [849, 156] width 41 height 24
click at [824, 168] on input "text" at bounding box center [773, 156] width 102 height 24
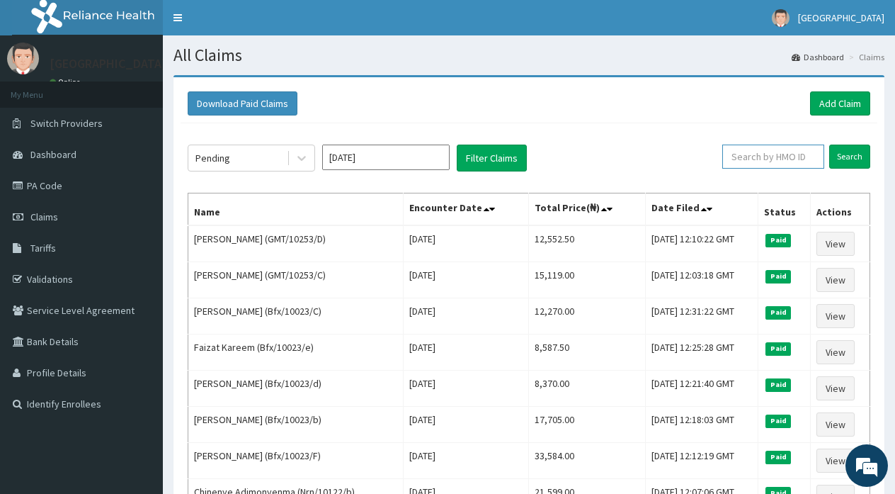
click at [824, 168] on input "text" at bounding box center [773, 156] width 102 height 24
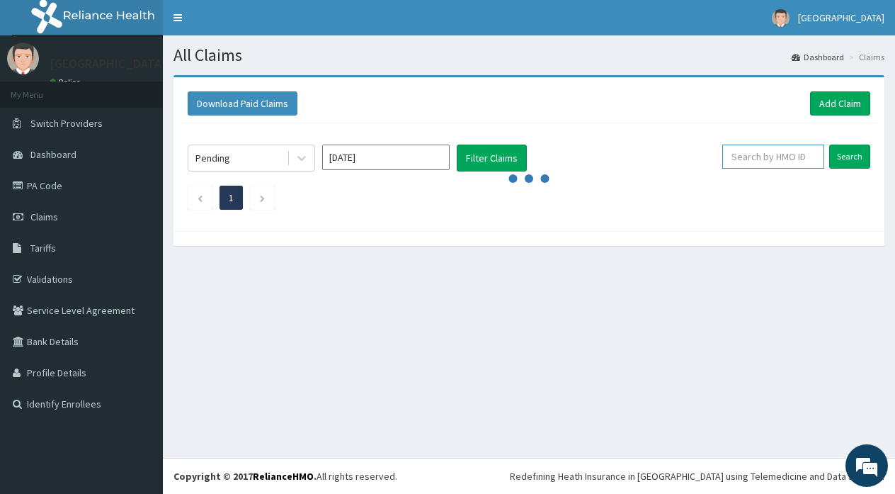
click at [824, 168] on input "text" at bounding box center [773, 156] width 102 height 24
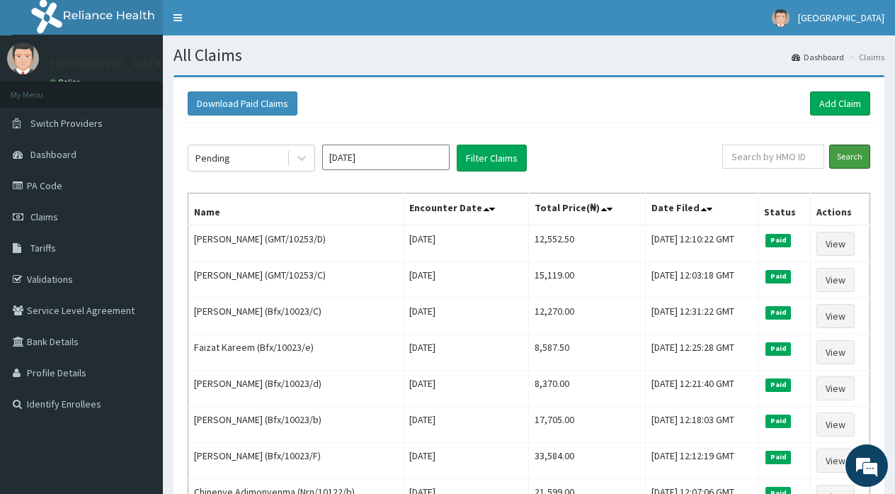
click at [835, 168] on input "Search" at bounding box center [849, 156] width 41 height 24
click at [824, 168] on input "text" at bounding box center [773, 156] width 102 height 24
